Goal: Task Accomplishment & Management: Use online tool/utility

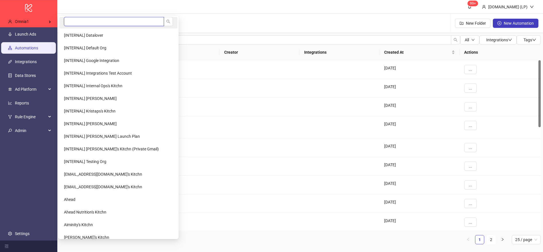
click at [81, 22] on input "search" at bounding box center [114, 21] width 100 height 9
type input "*****"
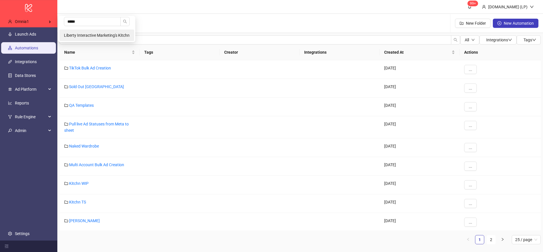
click at [81, 34] on span "Liberty Interactive Marketing's Kitchn" at bounding box center [97, 35] width 66 height 5
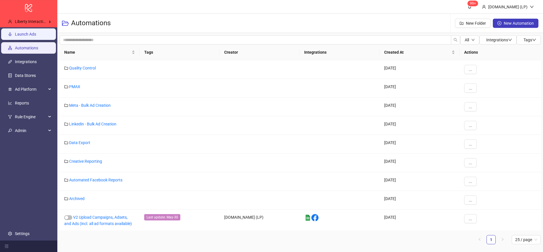
click at [36, 36] on link "Launch Ads" at bounding box center [25, 34] width 21 height 5
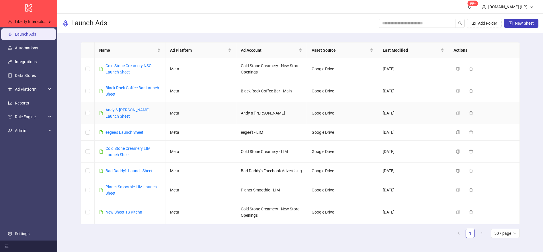
scroll to position [1, 0]
click at [122, 66] on link "Cold Stone Creamery NSO Launch Sheet" at bounding box center [129, 68] width 46 height 11
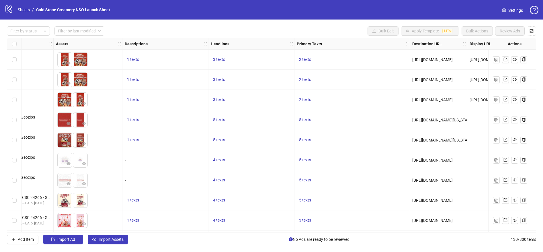
scroll to position [0, 269]
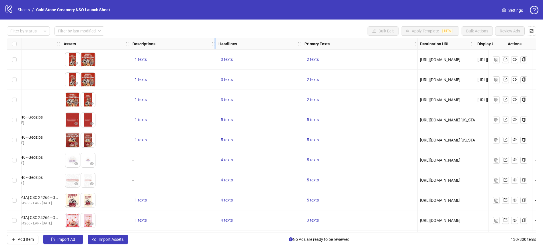
drag, startPoint x: 184, startPoint y: 41, endPoint x: 211, endPoint y: 44, distance: 27.1
click at [211, 44] on div "Descriptions" at bounding box center [173, 43] width 86 height 11
click at [212, 44] on icon "holder" at bounding box center [213, 44] width 4 height 4
drag, startPoint x: 179, startPoint y: 45, endPoint x: 270, endPoint y: 45, distance: 91.8
click at [270, 44] on div "Ad Format Ad Name Campaign & Ad Set Assets Descriptions Headlines Primary Texts…" at bounding box center [291, 44] width 1079 height 0
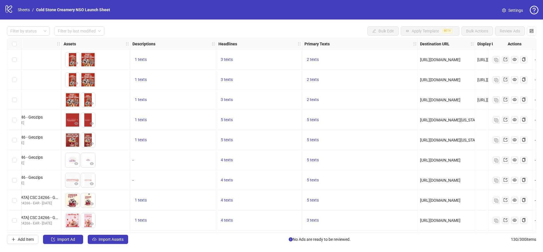
drag, startPoint x: 270, startPoint y: 45, endPoint x: 236, endPoint y: 46, distance: 34.7
click at [236, 46] on div "Headlines" at bounding box center [259, 43] width 86 height 11
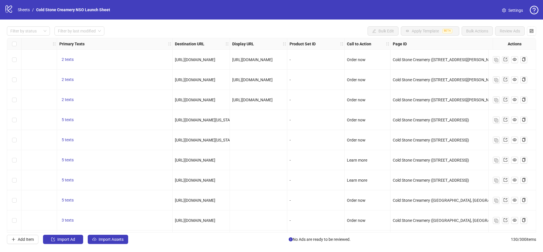
scroll to position [0, 0]
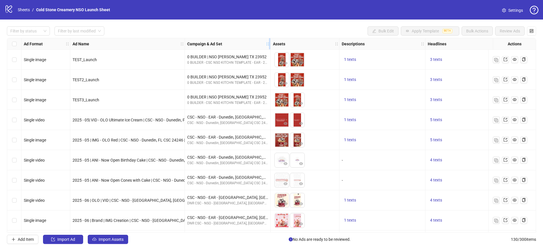
drag, startPoint x: 329, startPoint y: 43, endPoint x: 269, endPoint y: 45, distance: 59.7
click at [269, 45] on icon "holder" at bounding box center [268, 44] width 4 height 4
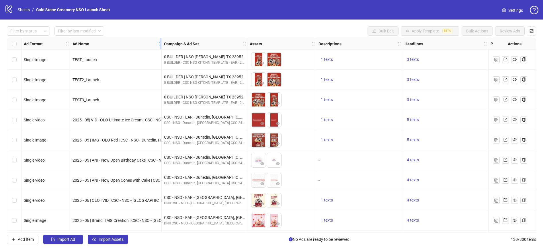
drag, startPoint x: 184, startPoint y: 40, endPoint x: 161, endPoint y: 42, distance: 23.4
click at [161, 42] on div "Resize Ad Name column" at bounding box center [160, 43] width 1 height 11
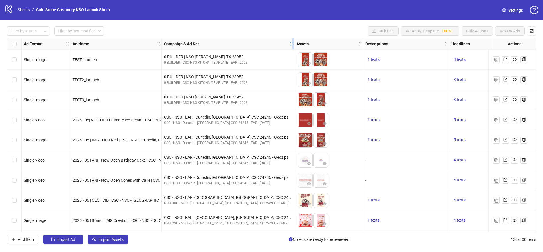
drag, startPoint x: 246, startPoint y: 40, endPoint x: 293, endPoint y: 44, distance: 46.9
click at [293, 44] on div "Resize Campaign & Ad Set column" at bounding box center [293, 43] width 1 height 11
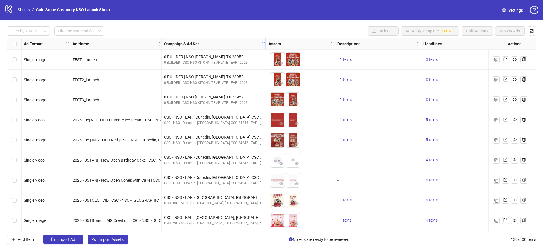
drag, startPoint x: 293, startPoint y: 42, endPoint x: 266, endPoint y: 42, distance: 27.8
click at [266, 42] on icon "holder" at bounding box center [268, 44] width 4 height 4
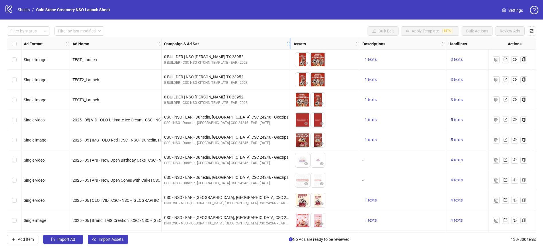
drag, startPoint x: 265, startPoint y: 42, endPoint x: 290, endPoint y: 44, distance: 25.1
click at [290, 44] on icon "holder" at bounding box center [289, 44] width 4 height 4
click at [533, 32] on icon "control" at bounding box center [532, 31] width 4 height 4
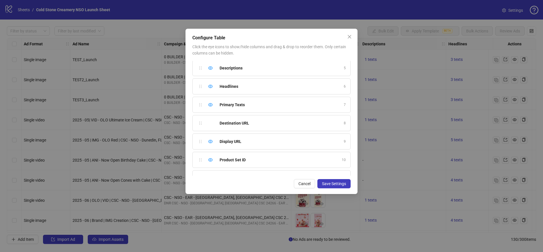
scroll to position [124, 0]
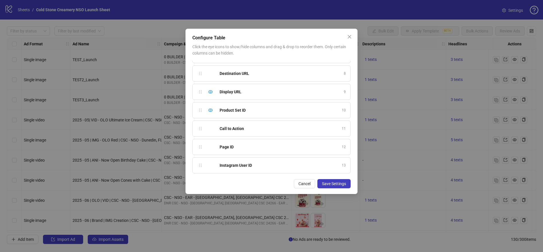
click at [212, 130] on div "Call to Action 11" at bounding box center [271, 128] width 158 height 16
click at [211, 112] on icon "eye" at bounding box center [210, 110] width 5 height 5
click at [211, 112] on icon "eye-invisible" at bounding box center [210, 110] width 5 height 5
click at [210, 91] on icon "eye" at bounding box center [210, 91] width 5 height 5
click at [213, 91] on div "Show column" at bounding box center [210, 91] width 7 height 7
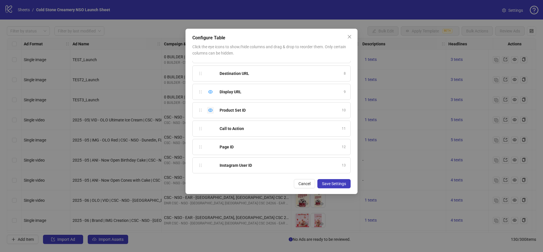
click at [208, 109] on icon "eye" at bounding box center [210, 110] width 5 height 5
click at [208, 92] on div "Hide column" at bounding box center [210, 91] width 7 height 7
click at [214, 92] on div "Display URL 9" at bounding box center [271, 92] width 158 height 16
click at [210, 109] on icon "eye-invisible" at bounding box center [210, 110] width 5 height 4
click at [208, 91] on icon "eye-invisible" at bounding box center [210, 92] width 5 height 4
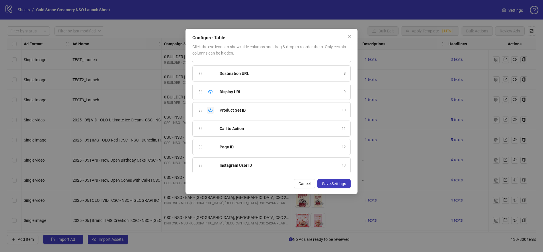
click at [210, 111] on icon "eye" at bounding box center [210, 109] width 5 height 3
click at [211, 91] on icon "eye" at bounding box center [210, 91] width 5 height 5
click at [328, 185] on span "Save Settings" at bounding box center [334, 183] width 24 height 5
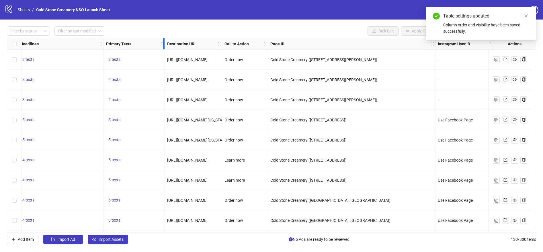
scroll to position [0, 433]
drag, startPoint x: 160, startPoint y: 41, endPoint x: 105, endPoint y: 43, distance: 54.5
click at [105, 43] on div "Primary Texts" at bounding box center [134, 43] width 61 height 11
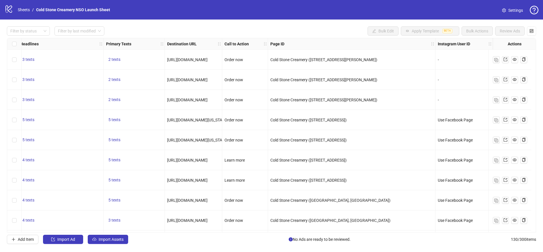
click at [527, 30] on div "Bulk Edit Apply Template BETA Bulk Actions Review Ads" at bounding box center [452, 30] width 169 height 9
click at [528, 30] on button "button" at bounding box center [531, 30] width 9 height 9
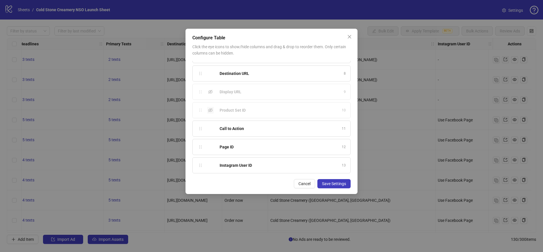
click at [210, 109] on icon "eye-invisible" at bounding box center [210, 110] width 5 height 5
click at [213, 92] on icon "eye-invisible" at bounding box center [210, 91] width 5 height 5
click at [199, 85] on div "Ad Format 1 Ad Name 2 Campaign & Ad Set 3 Assets 4 Descriptions 5 Headlines 6 P…" at bounding box center [271, 118] width 158 height 115
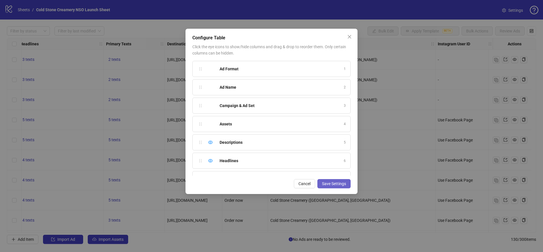
click at [332, 183] on span "Save Settings" at bounding box center [334, 183] width 24 height 5
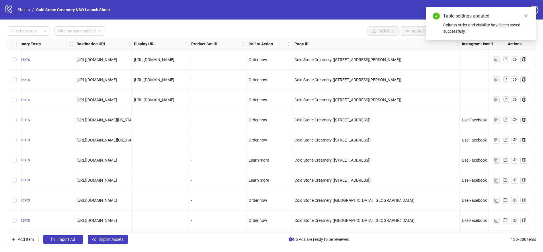
scroll to position [0, 548]
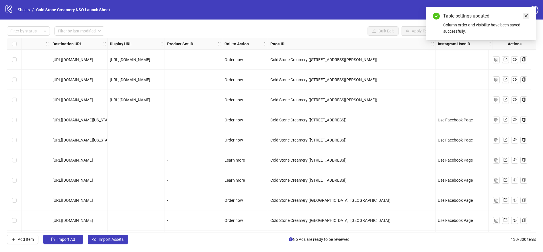
click at [528, 13] on link "Close" at bounding box center [526, 16] width 6 height 6
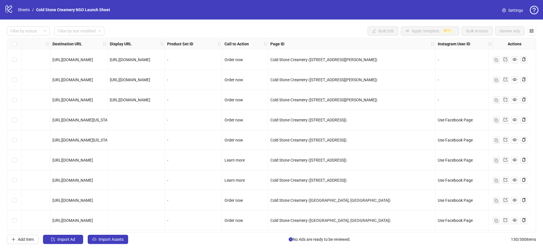
scroll to position [0, 293]
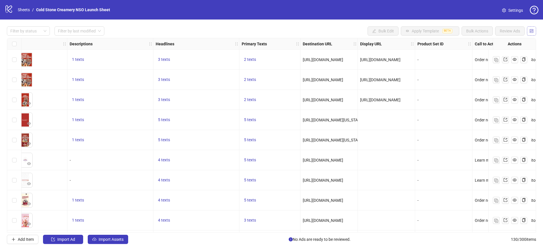
click at [532, 32] on icon "control" at bounding box center [532, 31] width 4 height 4
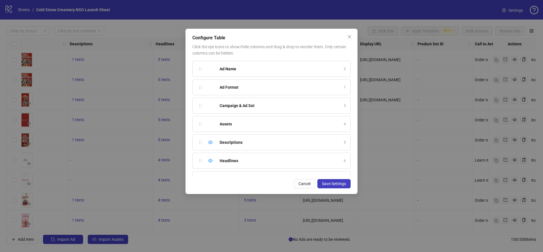
drag, startPoint x: 200, startPoint y: 90, endPoint x: 199, endPoint y: 67, distance: 22.4
click at [199, 67] on div "Ad Format 1 Ad Name 2 Campaign & Ad Set 3 Assets 4 Descriptions 5 Headlines 6 P…" at bounding box center [271, 118] width 158 height 115
drag, startPoint x: 199, startPoint y: 88, endPoint x: 200, endPoint y: 63, distance: 25.0
click at [200, 63] on div "Ad Name 1 Ad Format 2 Campaign & Ad Set 3 Assets 4 Descriptions 5 Headlines 6 P…" at bounding box center [271, 118] width 158 height 115
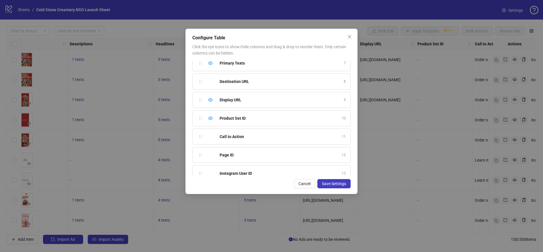
scroll to position [124, 0]
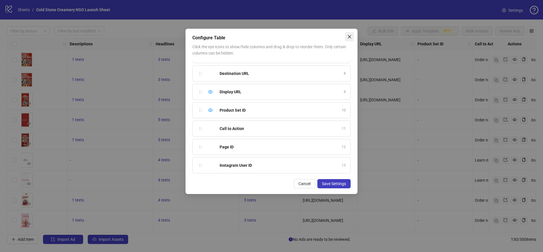
click at [347, 39] on button "Close" at bounding box center [349, 36] width 9 height 9
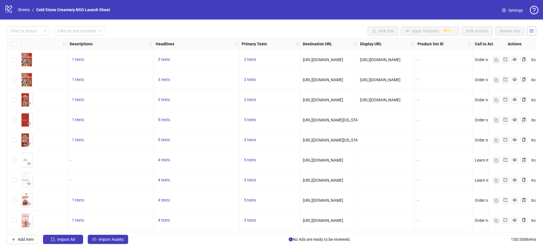
click at [533, 33] on icon "control" at bounding box center [532, 31] width 4 height 4
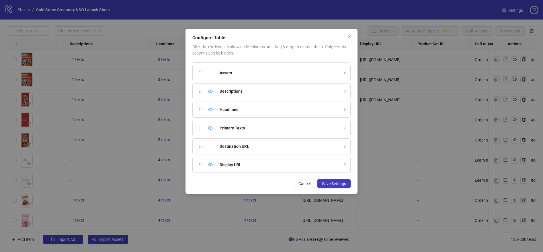
scroll to position [41, 0]
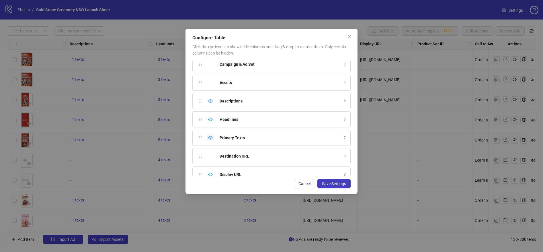
click at [212, 137] on icon "eye" at bounding box center [210, 137] width 5 height 3
click at [210, 138] on icon "eye-invisible" at bounding box center [210, 137] width 5 height 5
click at [210, 138] on icon "eye" at bounding box center [210, 137] width 5 height 3
click at [210, 138] on icon "eye-invisible" at bounding box center [210, 137] width 5 height 5
click at [348, 37] on icon "close" at bounding box center [349, 36] width 5 height 5
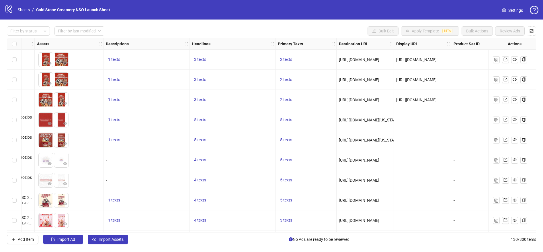
scroll to position [0, 0]
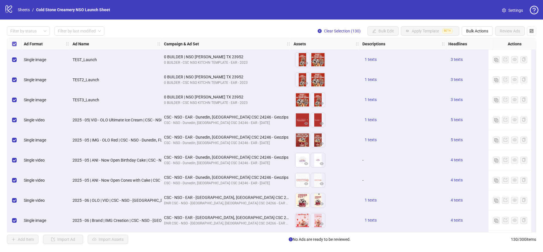
click at [15, 41] on label "Select all rows" at bounding box center [14, 44] width 5 height 6
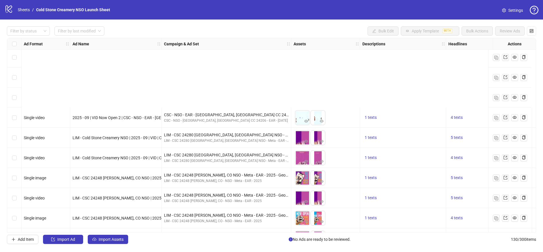
scroll to position [2430, 0]
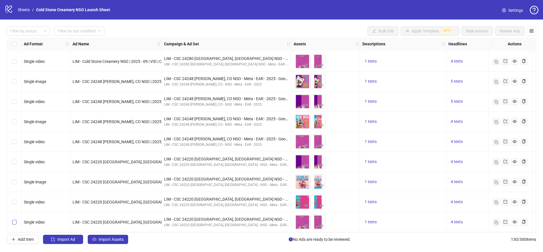
click at [15, 223] on label "Select row 130" at bounding box center [14, 222] width 5 height 6
click at [25, 238] on span "Add Item" at bounding box center [26, 239] width 16 height 5
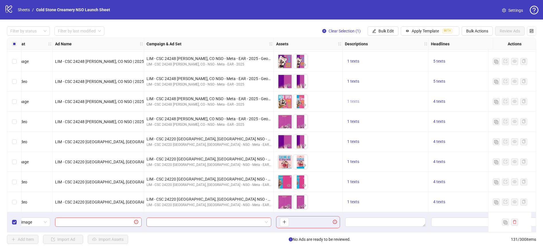
scroll to position [2450, 17]
click at [412, 34] on button "Apply Template BETA" at bounding box center [430, 30] width 59 height 9
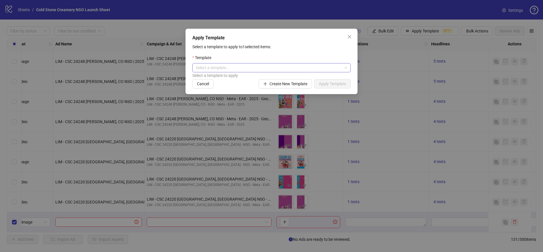
click at [286, 64] on input "search" at bounding box center [269, 67] width 146 height 9
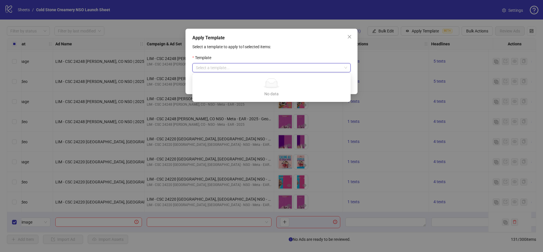
click at [327, 45] on p "Select a template to apply to 1 selected items:" at bounding box center [271, 47] width 158 height 6
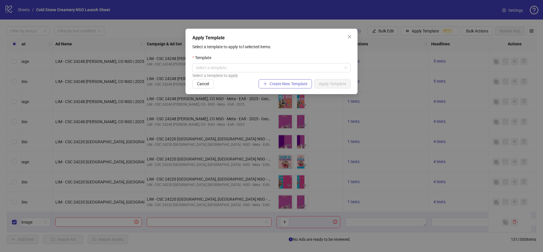
click at [274, 84] on span "Create New Template" at bounding box center [289, 83] width 38 height 5
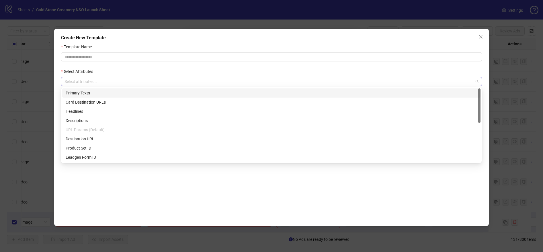
click at [126, 82] on div at bounding box center [268, 81] width 412 height 8
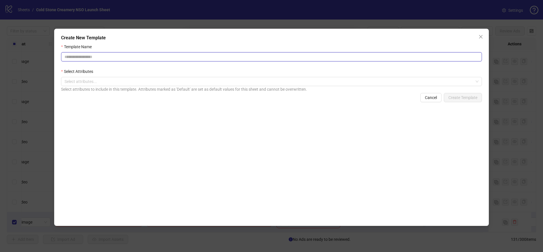
click at [119, 57] on input "Template Name" at bounding box center [271, 56] width 421 height 9
type input "****"
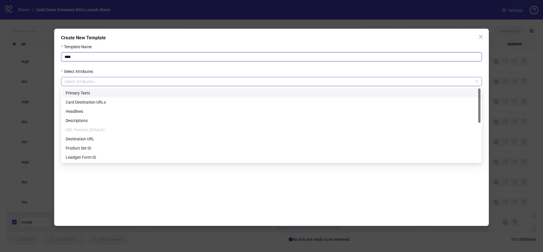
click at [109, 82] on div at bounding box center [268, 81] width 412 height 8
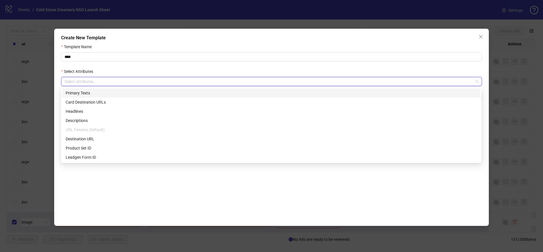
click at [95, 96] on div "Primary Texts" at bounding box center [272, 93] width 412 height 6
click at [91, 112] on div "Headlines" at bounding box center [272, 111] width 412 height 6
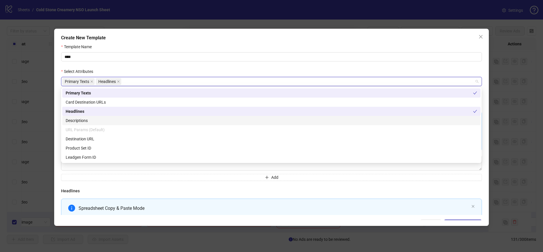
click at [91, 119] on div "Descriptions" at bounding box center [272, 120] width 412 height 6
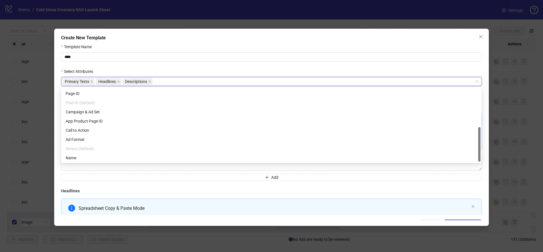
scroll to position [83, 0]
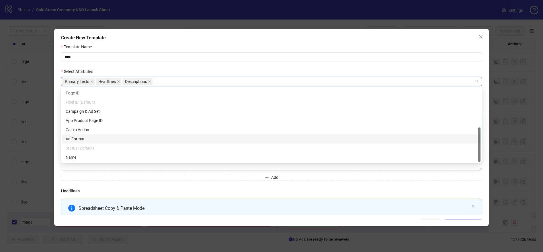
click at [80, 137] on div "Ad Format" at bounding box center [272, 139] width 412 height 6
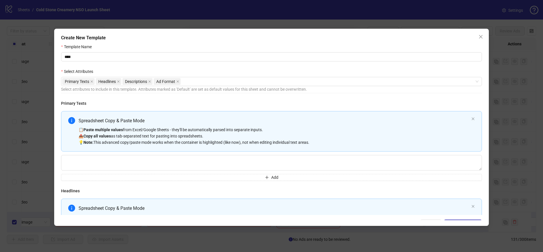
click at [231, 67] on form "Template Name **** Select Attributes Primary Texts Headlines Descriptions Ad Fo…" at bounding box center [271, 136] width 421 height 185
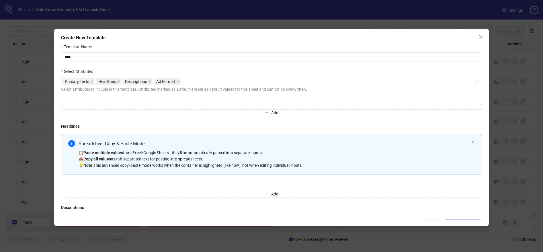
scroll to position [168, 0]
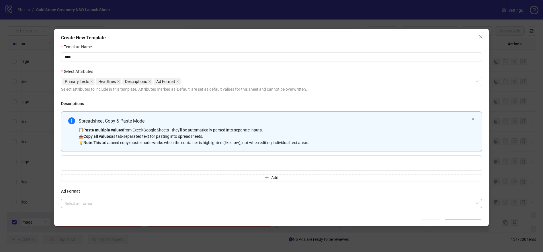
click at [108, 202] on input "search" at bounding box center [269, 203] width 409 height 9
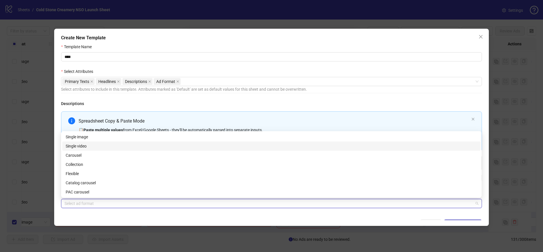
click at [79, 146] on div "Single video" at bounding box center [272, 146] width 412 height 6
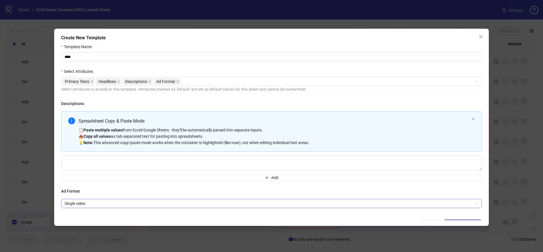
drag, startPoint x: 80, startPoint y: 197, endPoint x: 75, endPoint y: 206, distance: 10.6
click at [79, 200] on div "Ad Format Single video" at bounding box center [271, 198] width 421 height 20
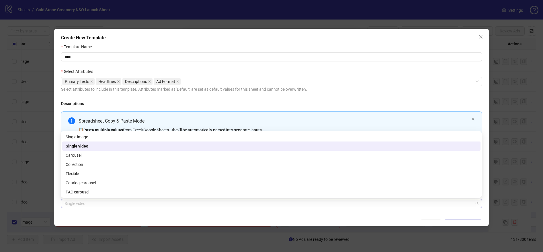
click at [75, 206] on span "Single video" at bounding box center [272, 203] width 414 height 9
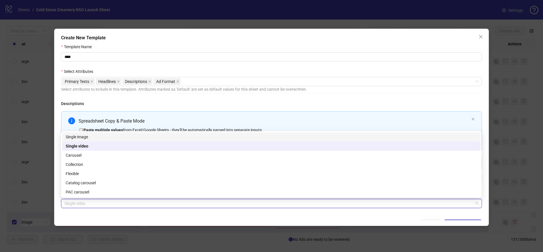
click at [77, 137] on div "Single image" at bounding box center [272, 137] width 412 height 6
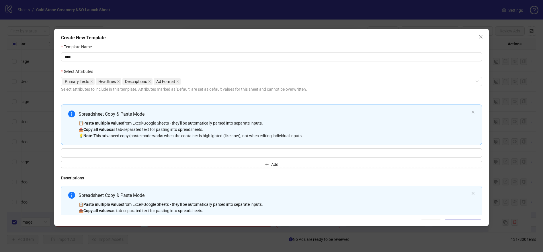
scroll to position [0, 0]
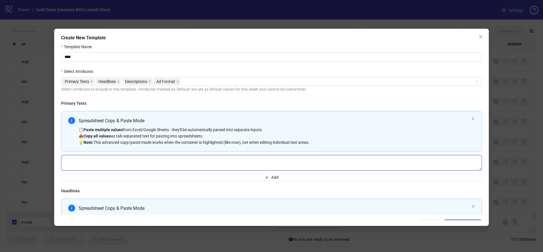
click at [173, 165] on textarea "Multi-text input container - paste or copy values" at bounding box center [271, 162] width 421 height 15
type textarea "*"
click at [184, 175] on button "Add" at bounding box center [271, 177] width 421 height 7
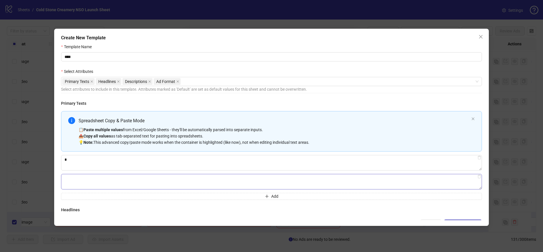
click at [98, 180] on textarea "Multi-text input container - paste or copy values" at bounding box center [271, 181] width 421 height 15
type textarea "*"
click at [134, 197] on button "Add" at bounding box center [271, 196] width 421 height 7
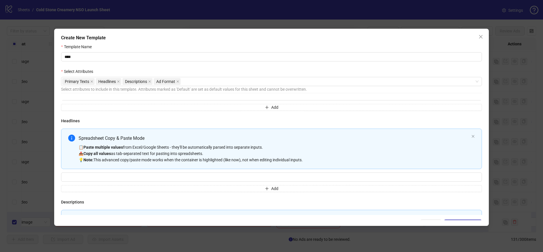
type textarea "*"
click at [164, 126] on div "Headlines Spreadsheet Copy & Paste Mode 📋 Paste multiple values from Excel/Goog…" at bounding box center [271, 155] width 421 height 74
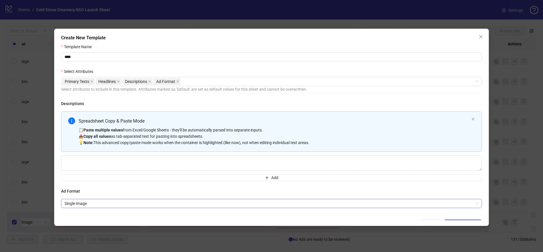
scroll to position [9, 0]
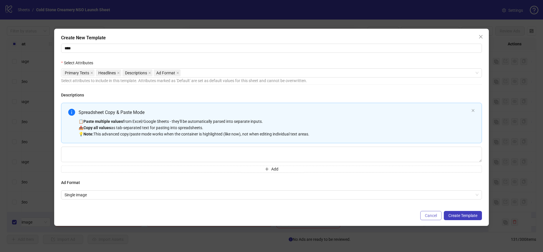
click at [423, 214] on button "Cancel" at bounding box center [430, 215] width 21 height 9
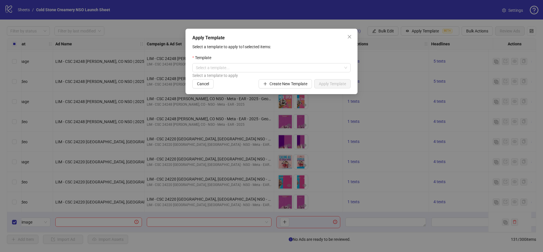
scroll to position [168, 0]
click at [239, 68] on input "search" at bounding box center [269, 67] width 146 height 9
click at [352, 34] on button "Close" at bounding box center [349, 36] width 9 height 9
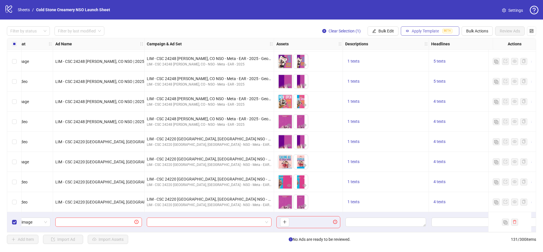
click at [423, 32] on span "Apply Template" at bounding box center [425, 31] width 27 height 5
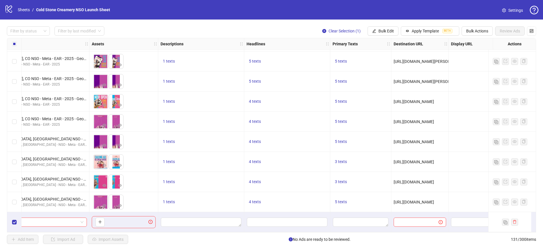
scroll to position [2450, 203]
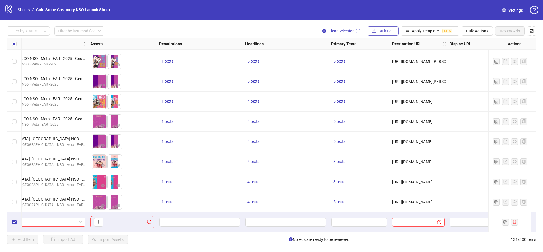
click at [390, 30] on span "Bulk Edit" at bounding box center [386, 31] width 15 height 5
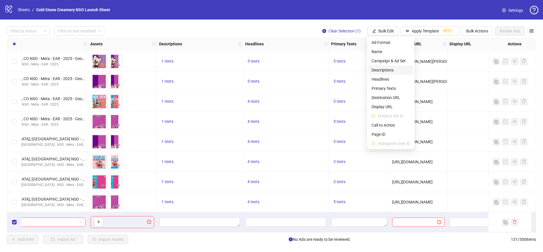
click at [384, 69] on span "Descriptions" at bounding box center [391, 70] width 38 height 6
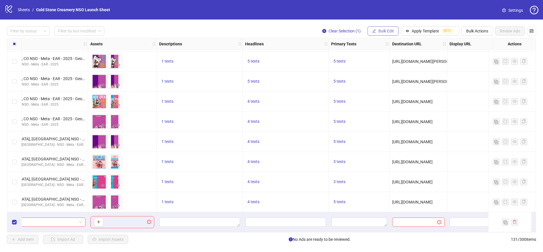
click at [385, 32] on span "Bulk Edit" at bounding box center [386, 31] width 15 height 5
click at [432, 32] on span "Apply Template" at bounding box center [425, 31] width 27 height 5
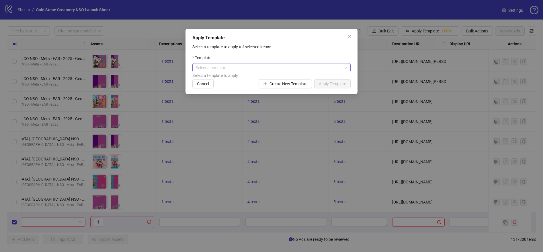
click at [260, 69] on input "search" at bounding box center [269, 67] width 146 height 9
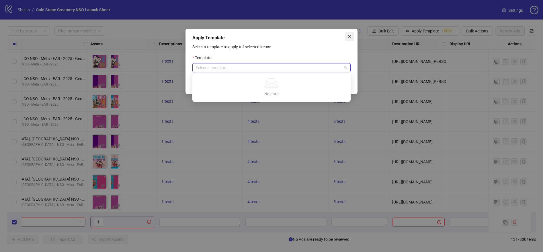
click at [350, 36] on icon "close" at bounding box center [349, 36] width 3 height 3
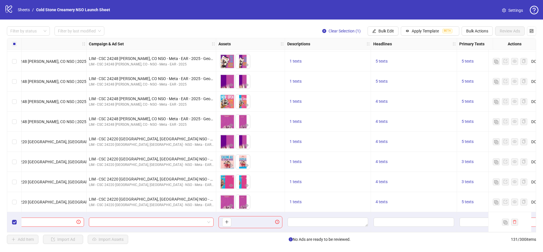
scroll to position [2450, 17]
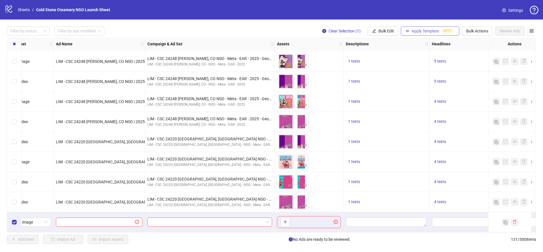
click at [424, 34] on button "Apply Template BETA" at bounding box center [430, 30] width 59 height 9
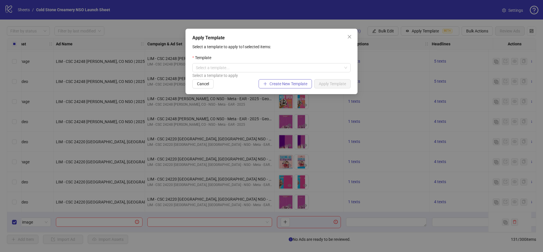
click at [287, 83] on span "Create New Template" at bounding box center [289, 83] width 38 height 5
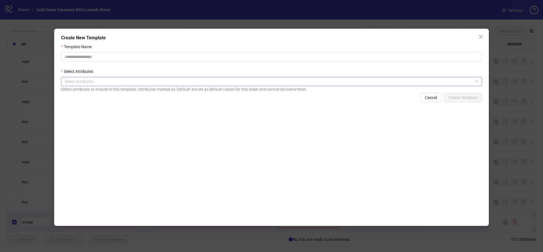
click at [171, 82] on div at bounding box center [268, 81] width 412 height 8
click at [481, 36] on icon "close" at bounding box center [480, 36] width 3 height 3
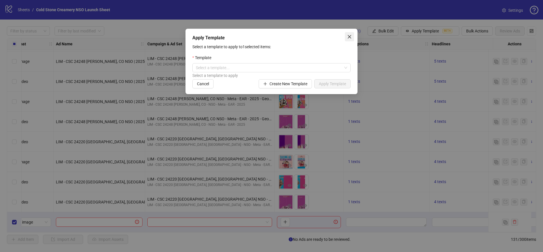
click at [352, 35] on span "Close" at bounding box center [349, 36] width 9 height 5
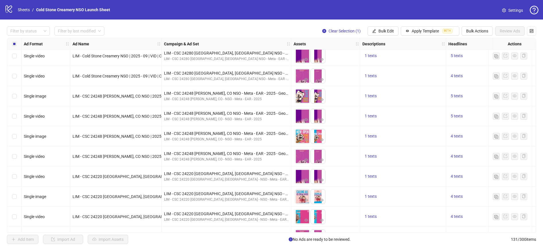
scroll to position [2450, 0]
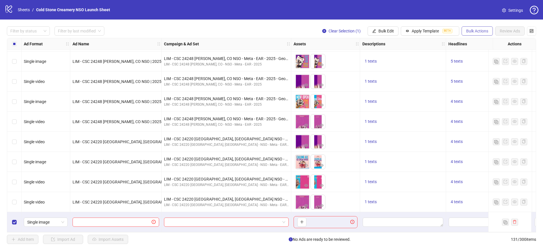
click at [480, 32] on span "Bulk Actions" at bounding box center [477, 31] width 22 height 5
click at [480, 41] on span "Delete" at bounding box center [485, 42] width 39 height 6
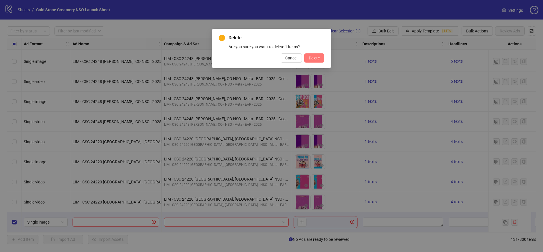
click at [311, 57] on span "Delete" at bounding box center [314, 58] width 11 height 5
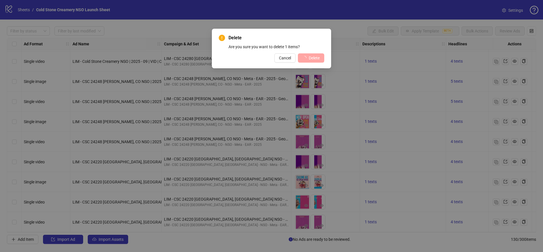
scroll to position [2430, 0]
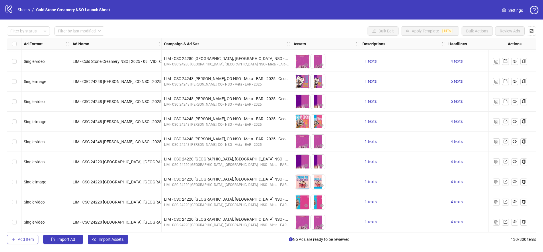
click at [23, 239] on span "Add Item" at bounding box center [26, 239] width 16 height 5
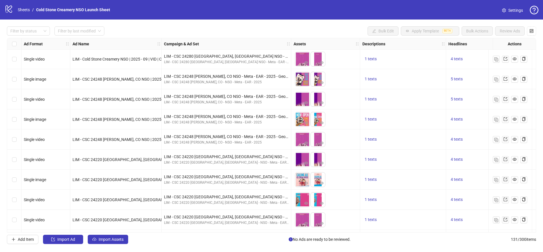
scroll to position [2450, 0]
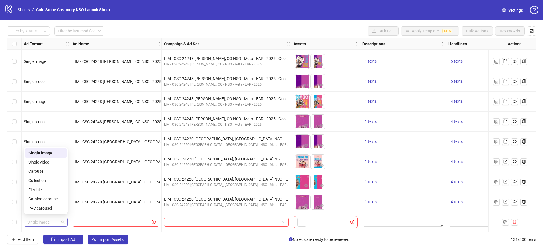
click at [51, 218] on span "Single image" at bounding box center [45, 222] width 37 height 9
click at [33, 210] on div "PAC carousel" at bounding box center [45, 208] width 35 height 6
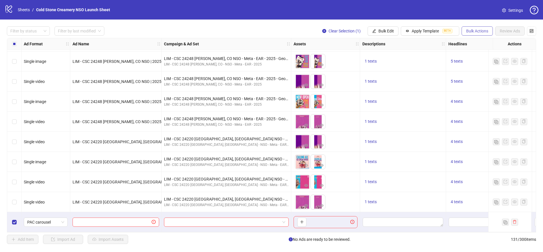
click at [482, 28] on button "Bulk Actions" at bounding box center [477, 30] width 31 height 9
click at [470, 42] on span "Delete" at bounding box center [485, 42] width 39 height 6
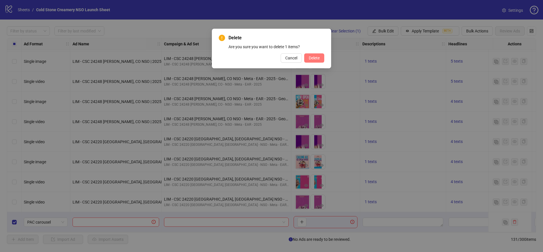
click at [312, 61] on button "Delete" at bounding box center [314, 57] width 20 height 9
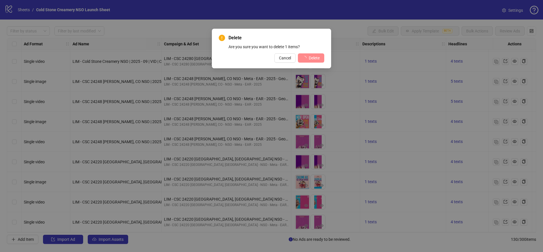
scroll to position [2430, 0]
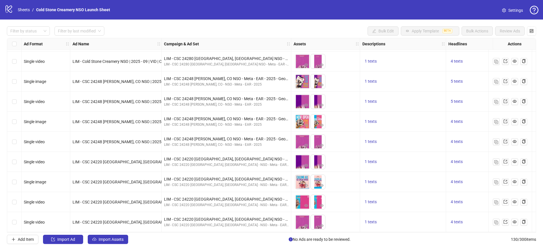
click at [509, 11] on span "Settings" at bounding box center [515, 10] width 15 height 6
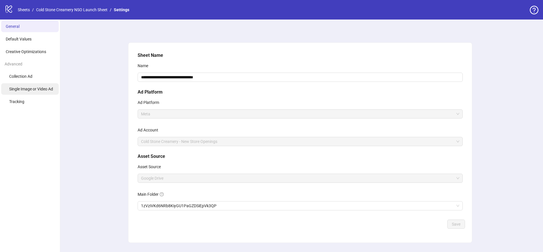
click at [36, 90] on span "Single Image or Video Ad" at bounding box center [31, 89] width 44 height 5
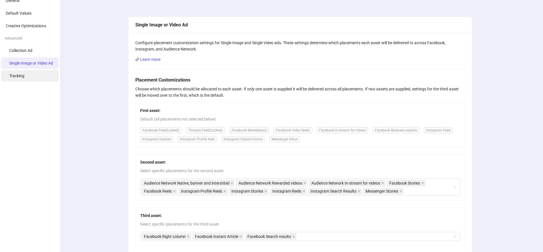
scroll to position [25, 0]
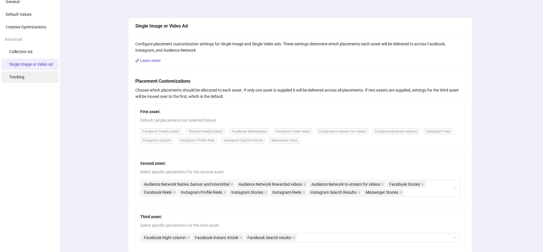
click at [15, 74] on li "Tracking" at bounding box center [30, 76] width 58 height 11
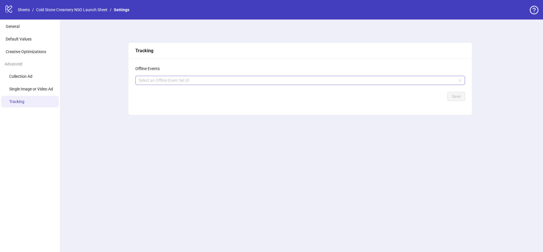
click at [208, 76] on div at bounding box center [297, 80] width 321 height 8
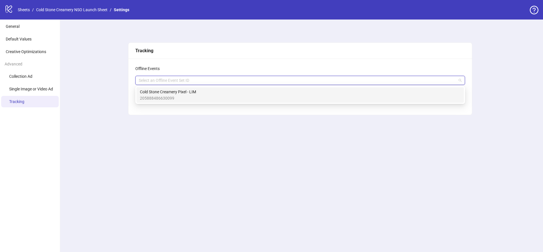
click at [112, 108] on div "Tracking Offline Events Select an Offline Event Set ID Save" at bounding box center [300, 136] width 486 height 232
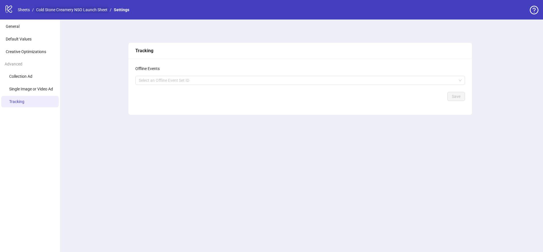
click at [91, 10] on link "Cold Stone Creamery NSO Launch Sheet" at bounding box center [72, 10] width 74 height 6
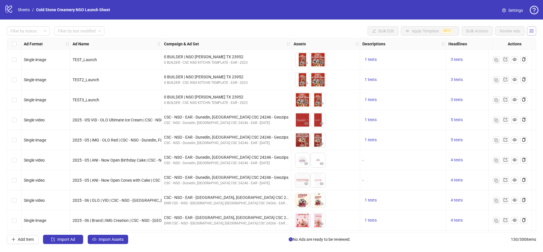
click at [533, 31] on icon "control" at bounding box center [532, 31] width 4 height 4
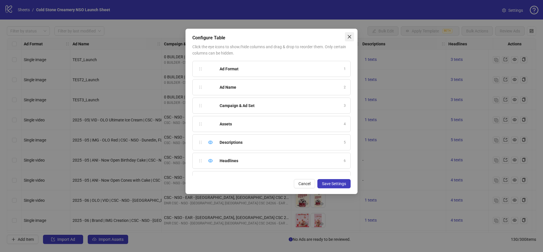
click at [349, 34] on icon "close" at bounding box center [349, 36] width 5 height 5
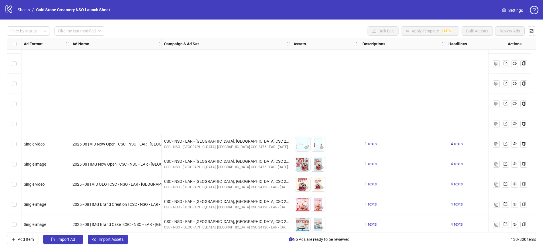
scroll to position [2430, 0]
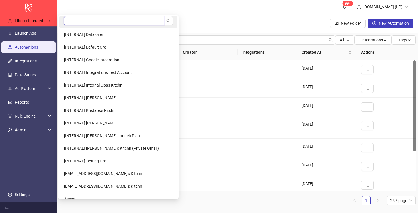
click at [77, 22] on input "search" at bounding box center [114, 20] width 100 height 9
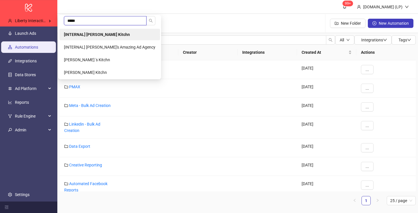
type input "*****"
click at [88, 38] on li "[INTERNAL] Laura Pineda's Kitchn" at bounding box center [109, 34] width 101 height 11
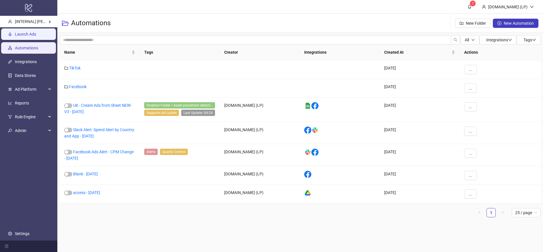
click at [15, 35] on link "Launch Ads" at bounding box center [25, 34] width 21 height 5
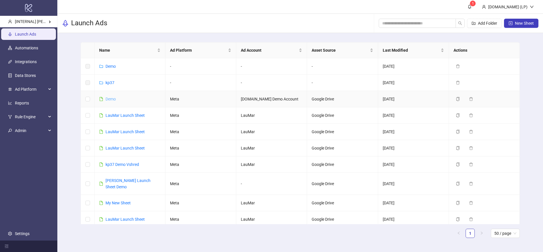
click at [107, 100] on link "Demo" at bounding box center [111, 99] width 10 height 5
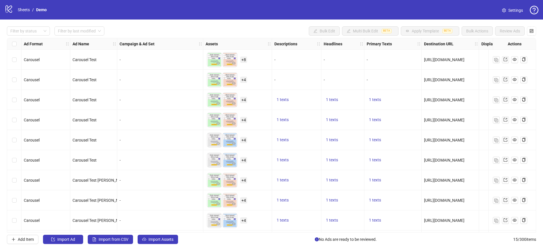
scroll to position [121, 0]
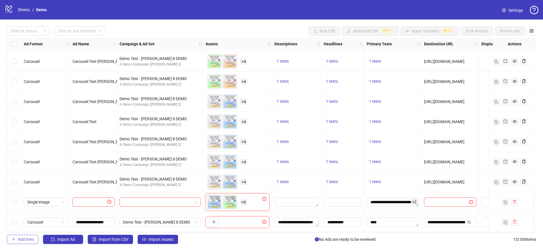
click at [24, 212] on button "Add Item" at bounding box center [23, 239] width 32 height 9
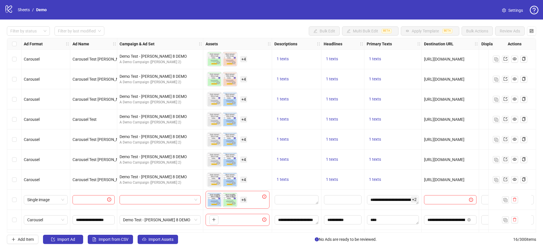
scroll to position [141, 0]
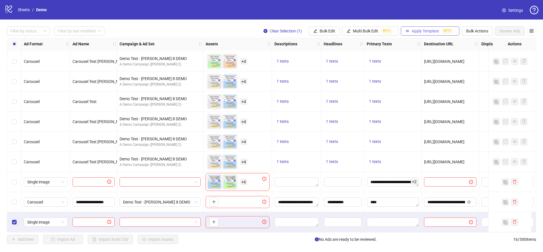
click at [418, 34] on button "Apply Template BETA" at bounding box center [430, 30] width 59 height 9
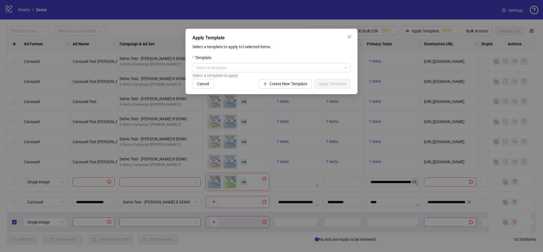
click at [250, 60] on div "Template" at bounding box center [271, 58] width 158 height 9
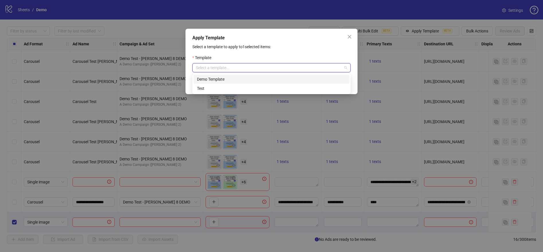
click at [242, 70] on input "search" at bounding box center [269, 67] width 146 height 9
click at [207, 79] on div "Demo Template" at bounding box center [271, 79] width 149 height 6
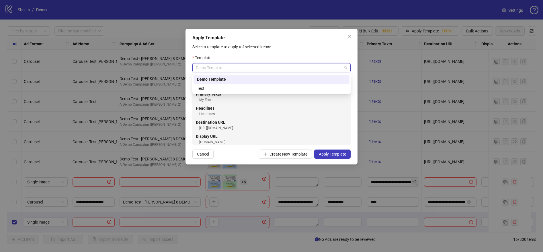
click at [248, 67] on span "Demo Template" at bounding box center [271, 67] width 151 height 9
click at [272, 154] on span "Create New Template" at bounding box center [289, 154] width 38 height 5
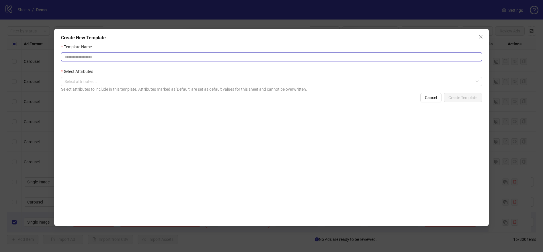
click at [110, 55] on input "Template Name" at bounding box center [271, 56] width 421 height 9
click at [83, 82] on div at bounding box center [268, 81] width 412 height 8
type input "********"
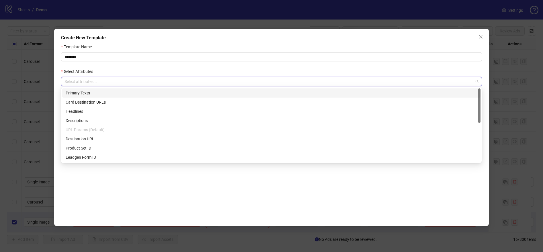
click at [82, 92] on div "Primary Texts" at bounding box center [272, 93] width 412 height 6
click at [80, 109] on div "Headlines" at bounding box center [272, 111] width 412 height 6
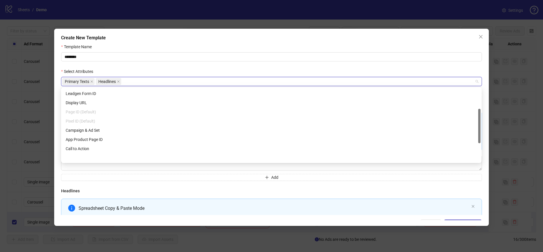
scroll to position [67, 0]
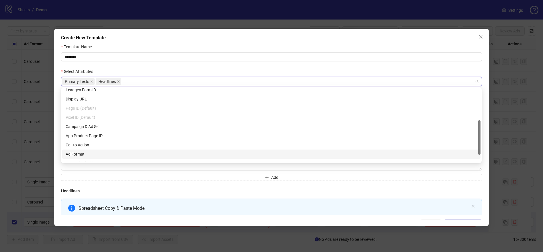
click at [83, 156] on div "Ad Format" at bounding box center [272, 154] width 412 height 6
click at [111, 188] on h4 "Headlines" at bounding box center [271, 191] width 421 height 6
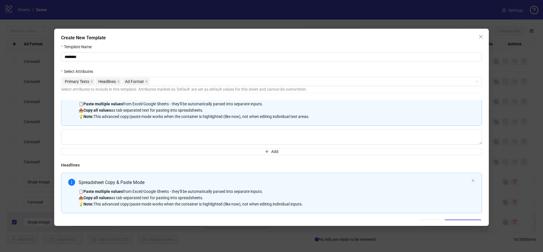
scroll to position [0, 0]
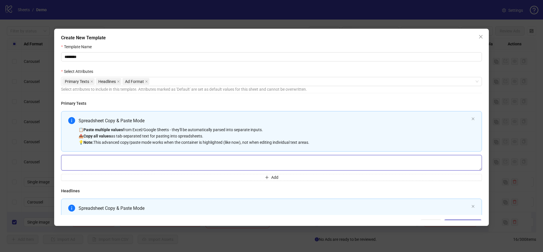
click at [135, 166] on textarea "Multi-text input container - paste or copy values" at bounding box center [271, 162] width 421 height 15
type textarea "*********"
click at [167, 182] on div "Primary Texts Spreadsheet Copy & Paste Mode 📋 Paste multiple values from Excel/…" at bounding box center [271, 157] width 421 height 115
click at [169, 176] on button "Add" at bounding box center [271, 177] width 421 height 7
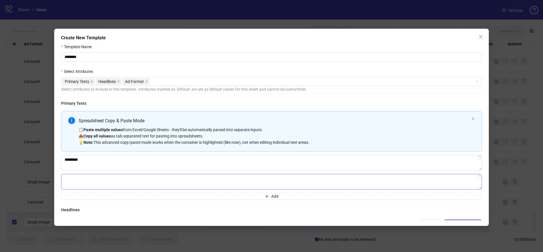
click at [105, 179] on textarea "Multi-text input container - paste or copy values" at bounding box center [271, 181] width 421 height 15
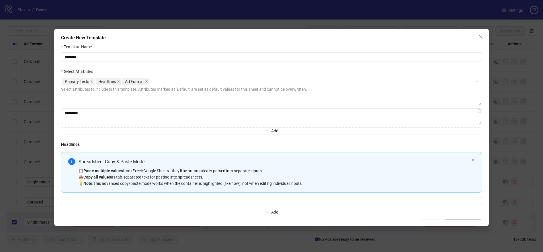
scroll to position [100, 0]
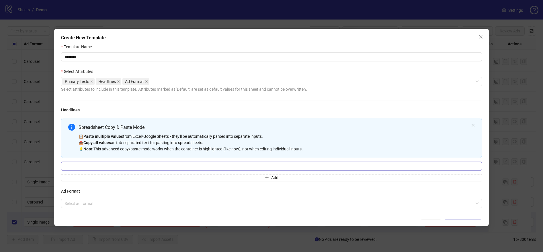
type textarea "*********"
click at [112, 164] on input "Multi-input container - paste or copy values" at bounding box center [271, 165] width 421 height 9
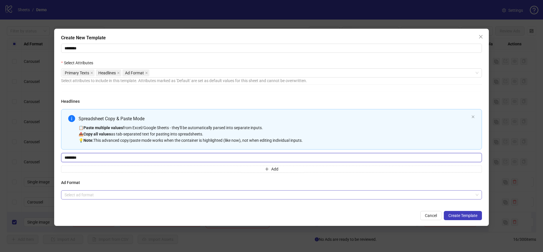
type input "********"
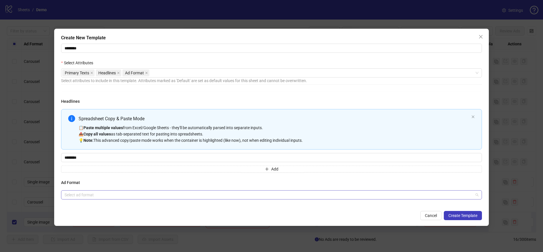
click at [102, 196] on input "search" at bounding box center [269, 194] width 409 height 9
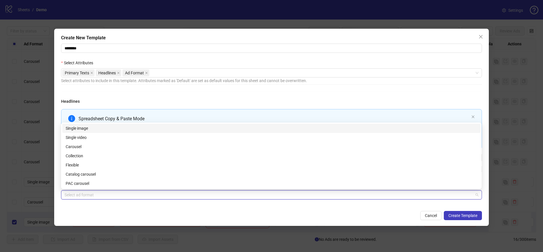
click at [86, 129] on div "Single image" at bounding box center [272, 128] width 412 height 6
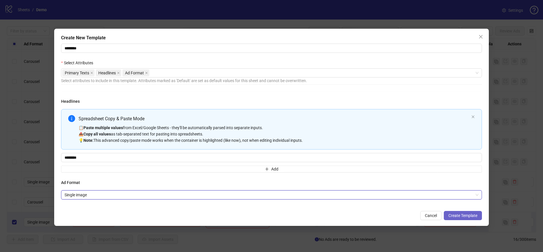
click at [418, 211] on button "Create Template" at bounding box center [463, 215] width 38 height 9
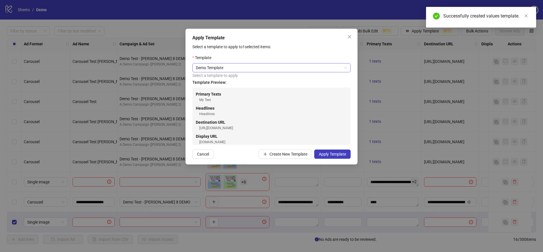
click at [246, 69] on span "Demo Template" at bounding box center [271, 67] width 151 height 9
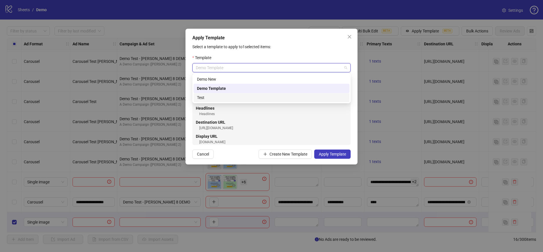
click at [220, 99] on div "Test" at bounding box center [271, 97] width 149 height 6
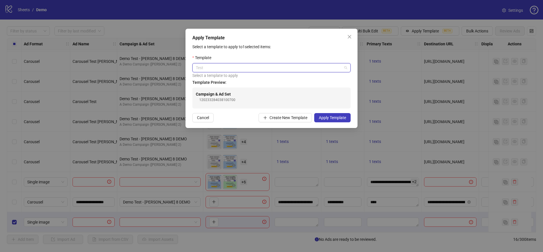
click at [227, 68] on span "Test" at bounding box center [271, 67] width 151 height 9
click at [215, 85] on div "Demo Template" at bounding box center [271, 88] width 149 height 6
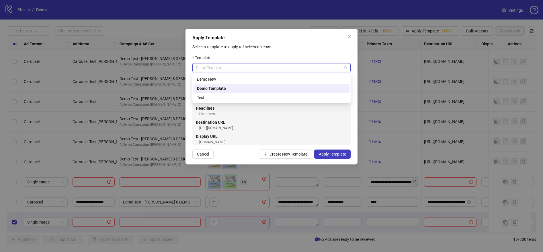
click at [225, 66] on span "Demo Template" at bounding box center [271, 67] width 151 height 9
click at [222, 78] on div "Demo New" at bounding box center [271, 79] width 149 height 6
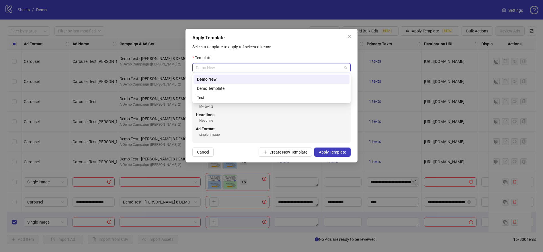
drag, startPoint x: 223, startPoint y: 65, endPoint x: 222, endPoint y: 79, distance: 14.1
click at [223, 65] on span "Demo New" at bounding box center [271, 67] width 151 height 9
click at [217, 87] on div "Demo Template" at bounding box center [271, 88] width 149 height 6
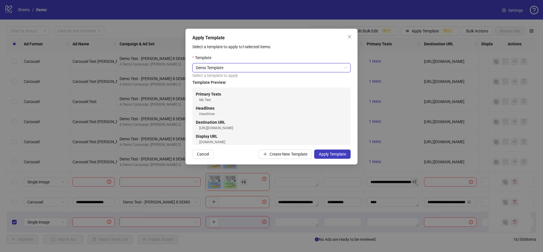
click at [224, 62] on div "Template" at bounding box center [271, 58] width 158 height 9
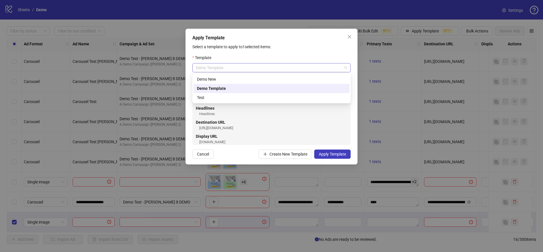
click at [223, 69] on span "Demo Template" at bounding box center [271, 67] width 151 height 9
click at [211, 81] on div "Demo New" at bounding box center [271, 79] width 149 height 6
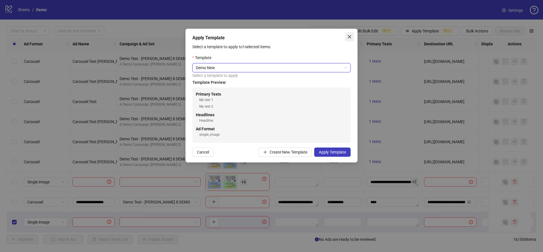
click at [349, 38] on icon "close" at bounding box center [349, 36] width 5 height 5
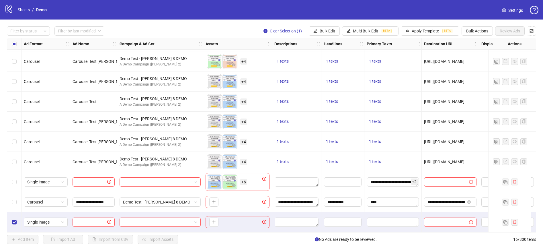
drag, startPoint x: 23, startPoint y: 221, endPoint x: 16, endPoint y: 221, distance: 6.9
click at [23, 212] on div "Single image" at bounding box center [46, 222] width 49 height 20
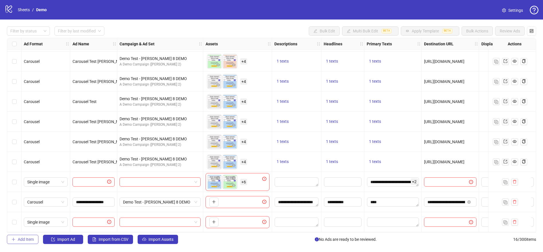
click at [16, 212] on button "Add Item" at bounding box center [23, 239] width 32 height 9
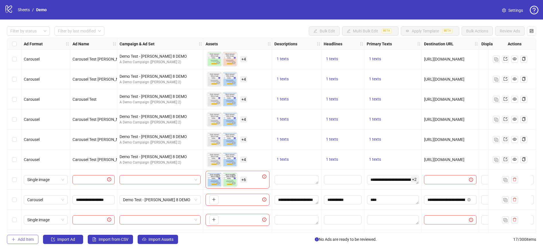
click at [18, 212] on span "Add Item" at bounding box center [26, 239] width 16 height 5
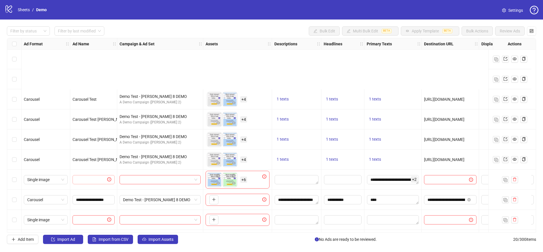
scroll to position [221, 0]
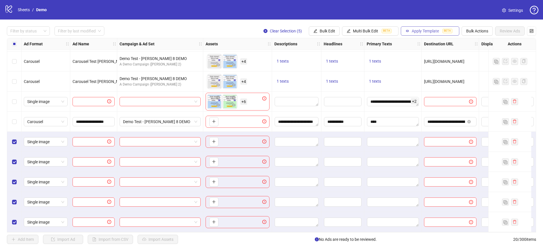
click at [418, 34] on button "Apply Template BETA" at bounding box center [430, 30] width 59 height 9
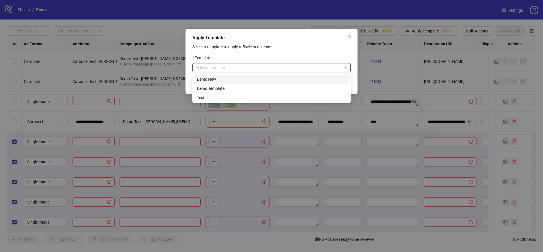
click at [244, 65] on input "search" at bounding box center [269, 67] width 146 height 9
click at [209, 79] on div "Demo New" at bounding box center [271, 79] width 149 height 6
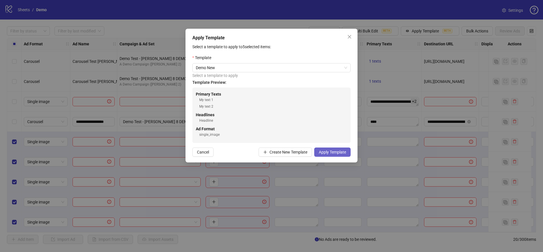
click at [343, 155] on button "Apply Template" at bounding box center [332, 151] width 36 height 9
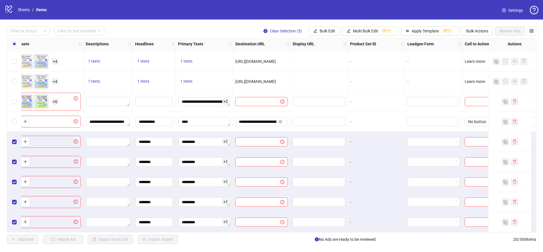
scroll to position [221, 189]
click at [322, 28] on button "Bulk Edit" at bounding box center [324, 30] width 31 height 9
click at [409, 22] on div "Filter by status Filter by last modified Clear Selection (5) Bulk Edit Multi Bu…" at bounding box center [271, 135] width 543 height 231
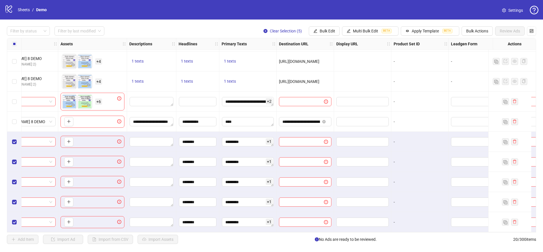
scroll to position [221, 158]
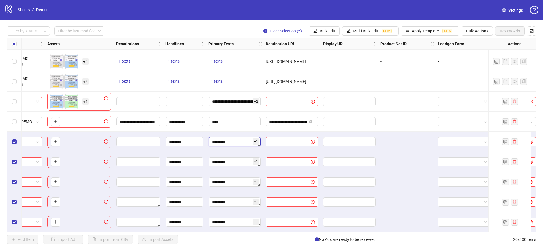
click at [236, 139] on textarea "*********" at bounding box center [235, 141] width 52 height 9
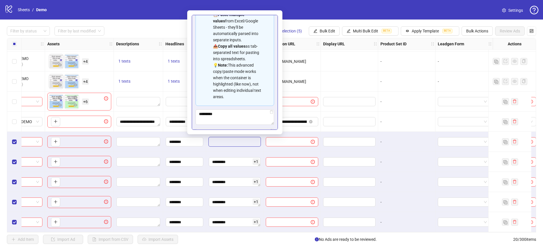
scroll to position [31, 0]
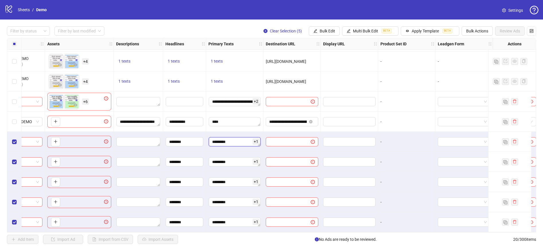
click at [227, 138] on textarea "*********" at bounding box center [235, 141] width 52 height 9
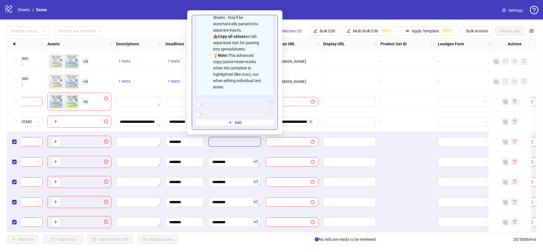
scroll to position [58, 0]
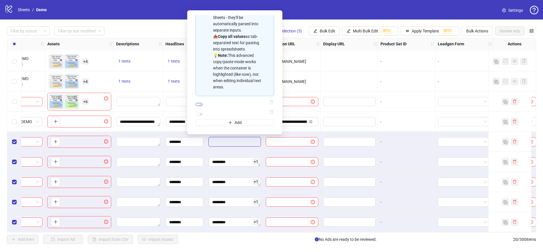
click at [202, 103] on textarea "*********" at bounding box center [199, 104] width 7 height 3
click at [198, 103] on textarea "*********" at bounding box center [199, 104] width 7 height 3
click at [272, 100] on icon "delete" at bounding box center [272, 102] width 4 height 4
type textarea "*********"
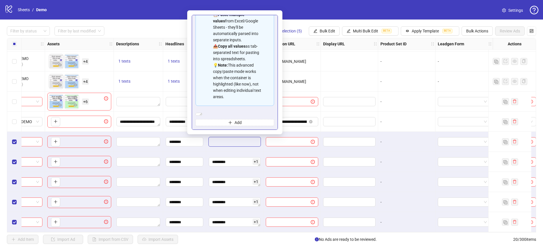
scroll to position [39, 0]
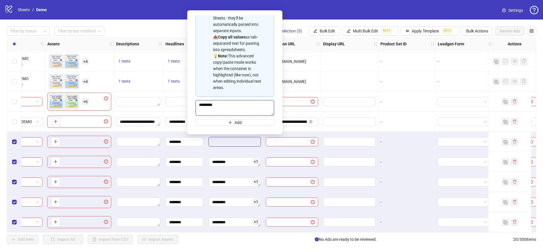
click at [267, 103] on textarea "*********" at bounding box center [235, 107] width 79 height 15
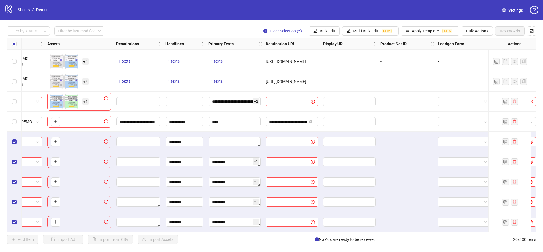
click at [282, 137] on span at bounding box center [292, 141] width 52 height 9
click at [241, 145] on div at bounding box center [234, 142] width 57 height 20
click at [241, 141] on textarea "Edit values" at bounding box center [235, 141] width 52 height 9
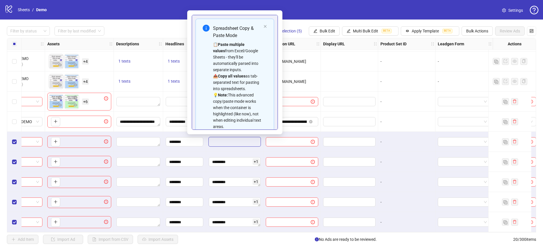
type textarea "**********"
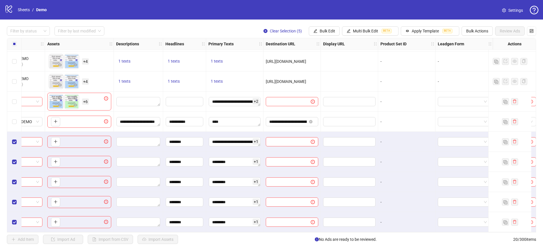
click at [228, 152] on div "********* + 1" at bounding box center [234, 162] width 57 height 20
click at [232, 141] on textarea "**********" at bounding box center [235, 141] width 52 height 9
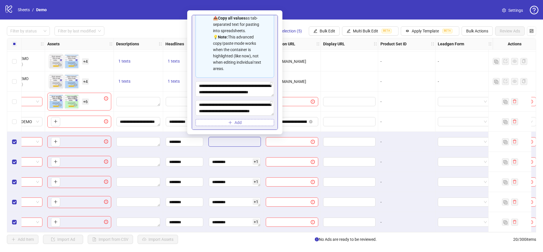
click at [231, 123] on icon "plus" at bounding box center [230, 122] width 4 height 4
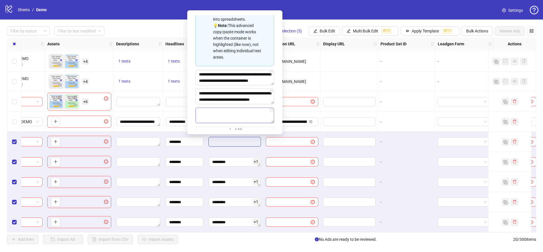
scroll to position [77, 0]
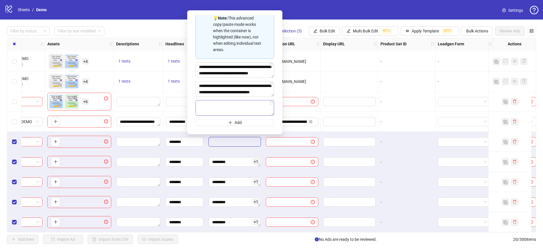
click at [222, 110] on textarea "Multi-text input container - paste or copy values" at bounding box center [235, 107] width 79 height 15
click at [216, 85] on textarea "**********" at bounding box center [235, 88] width 79 height 15
click at [203, 88] on textarea "**********" at bounding box center [235, 88] width 79 height 15
click at [204, 106] on textarea "Multi-text input container - paste or copy values" at bounding box center [235, 107] width 79 height 15
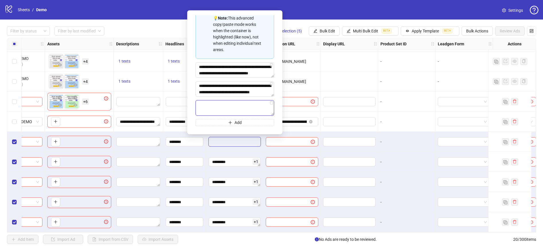
click at [204, 106] on textarea "Multi-text input container - paste or copy values" at bounding box center [235, 107] width 79 height 15
click at [208, 69] on textarea "**********" at bounding box center [235, 69] width 79 height 15
click at [203, 94] on textarea "**********" at bounding box center [235, 88] width 79 height 15
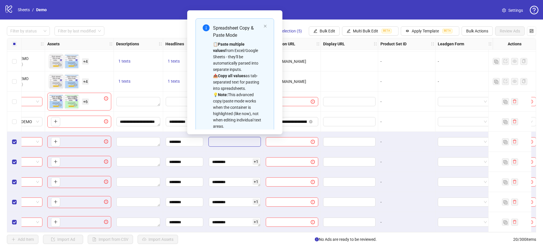
scroll to position [1, 0]
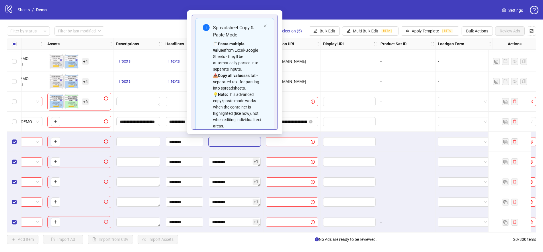
click at [192, 37] on div "**********" at bounding box center [235, 72] width 86 height 115
click at [266, 26] on icon "close" at bounding box center [265, 25] width 3 height 3
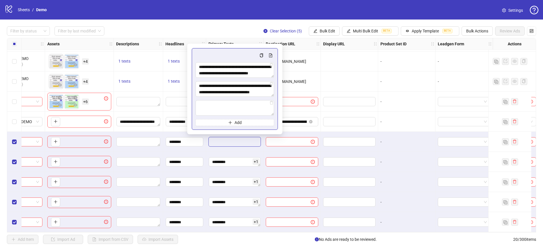
click at [225, 212] on div "Add Item Import Ad Import from CSV Import Assets No Ads are ready to be reviewe…" at bounding box center [271, 239] width 529 height 9
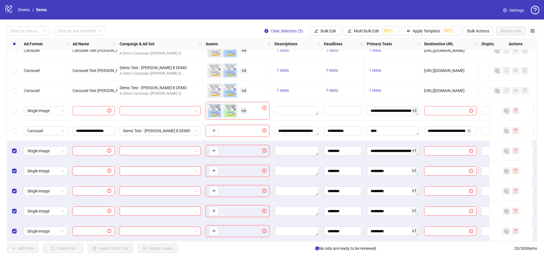
scroll to position [212, 0]
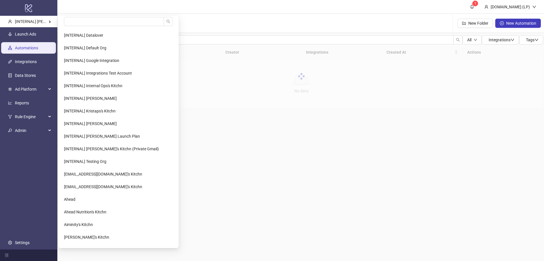
click at [16, 20] on span "[INTERNAL] [PERSON_NAME] Kitchn" at bounding box center [47, 21] width 65 height 5
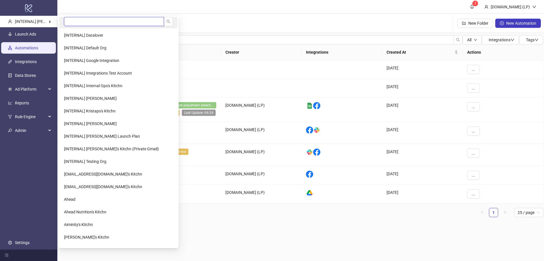
click at [92, 19] on input "search" at bounding box center [114, 21] width 100 height 9
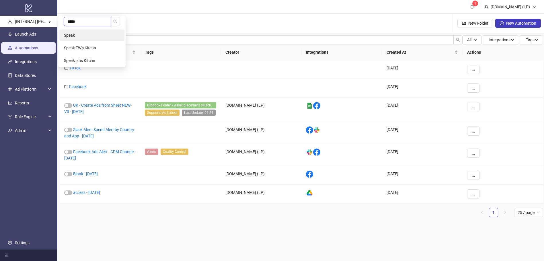
type input "*****"
click at [86, 37] on li "Speak" at bounding box center [91, 35] width 65 height 11
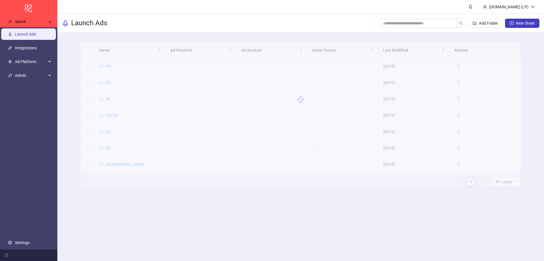
click at [34, 36] on link "Launch Ads" at bounding box center [25, 34] width 21 height 5
click at [107, 68] on link "VN ( 1 )" at bounding box center [112, 66] width 12 height 5
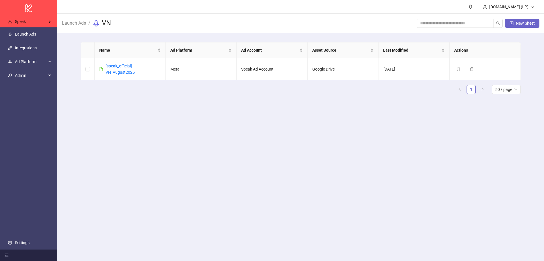
click at [527, 25] on span "New Sheet" at bounding box center [525, 23] width 19 height 5
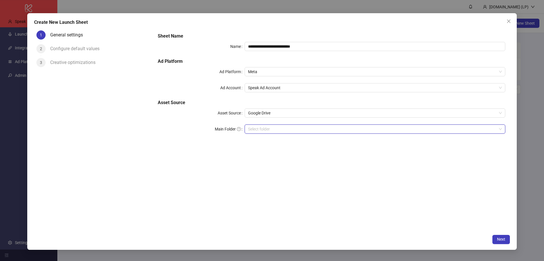
click at [287, 128] on input "Main Folder" at bounding box center [372, 129] width 249 height 9
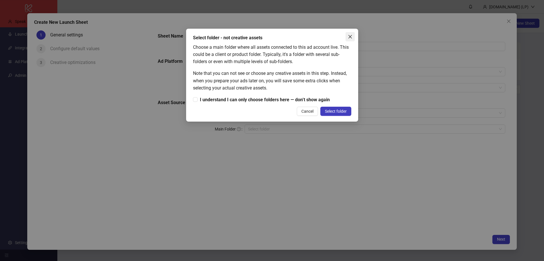
click at [346, 35] on span "Close" at bounding box center [350, 36] width 9 height 5
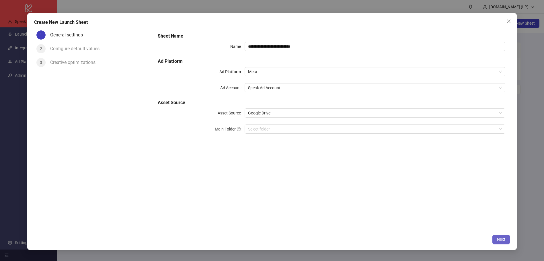
click at [501, 238] on span "Next" at bounding box center [501, 239] width 8 height 5
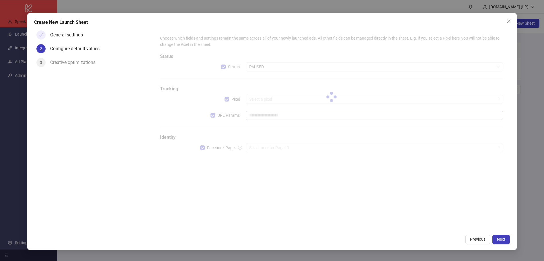
type input "**********"
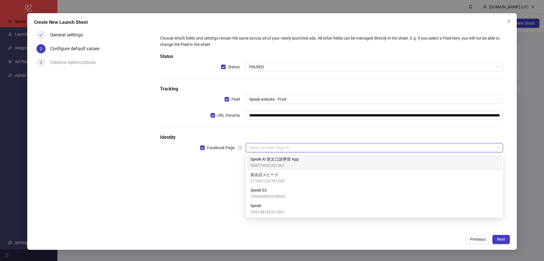
click at [260, 145] on input "search" at bounding box center [371, 147] width 245 height 9
click at [289, 163] on span "508370042351961" at bounding box center [274, 165] width 48 height 6
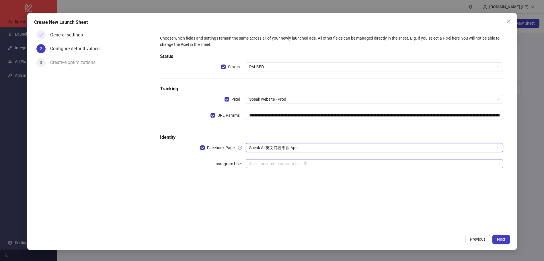
click at [263, 167] on input "search" at bounding box center [371, 163] width 245 height 9
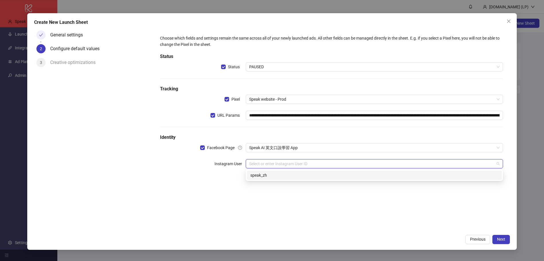
click at [285, 152] on div "**********" at bounding box center [332, 105] width 348 height 145
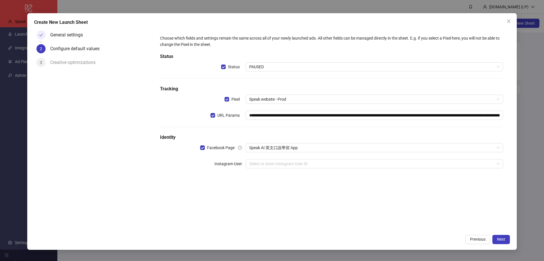
click at [289, 141] on h5 "Identity" at bounding box center [331, 137] width 343 height 7
click at [280, 149] on span "Speak AI 英文口說學習 App" at bounding box center [374, 147] width 250 height 9
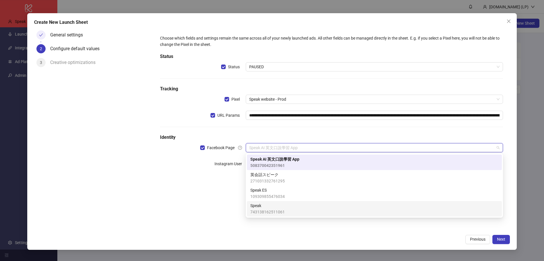
click at [273, 209] on span "743138162511061" at bounding box center [267, 212] width 34 height 6
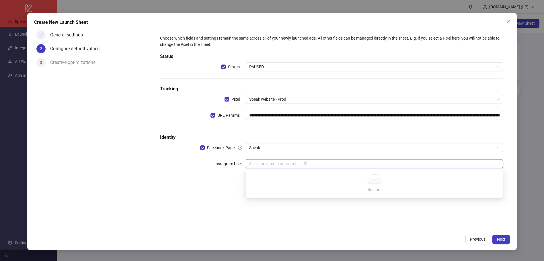
click at [255, 163] on input "search" at bounding box center [371, 163] width 245 height 9
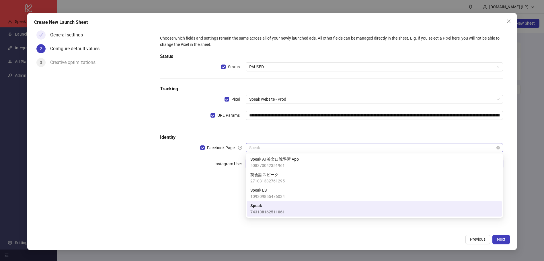
click at [282, 150] on span "Speak" at bounding box center [374, 147] width 250 height 9
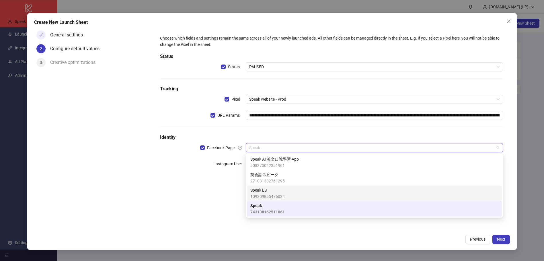
click at [268, 190] on span "Speak ES" at bounding box center [267, 190] width 34 height 6
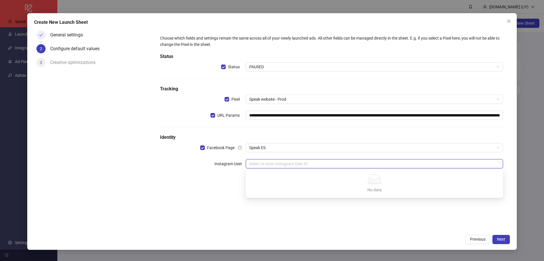
click at [270, 163] on input "search" at bounding box center [371, 163] width 245 height 9
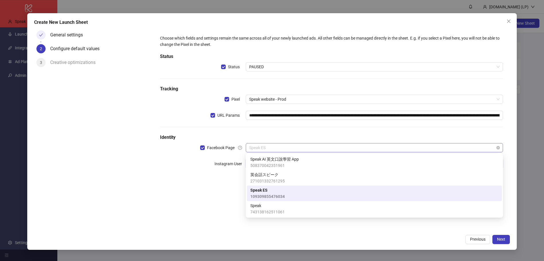
click at [277, 150] on span "Speak ES" at bounding box center [374, 147] width 250 height 9
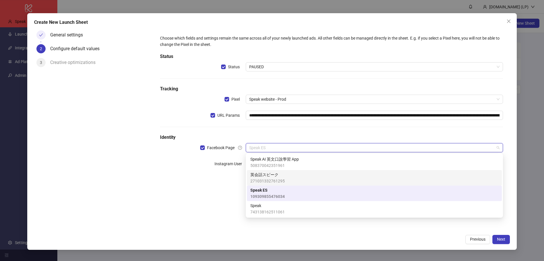
click at [265, 178] on span "271031332761295" at bounding box center [267, 181] width 34 height 6
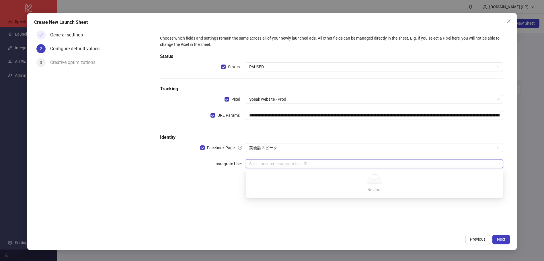
click at [280, 159] on input "search" at bounding box center [371, 163] width 245 height 9
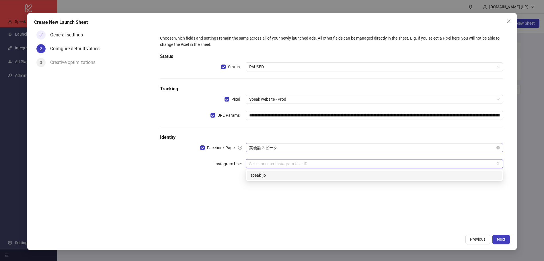
click at [286, 146] on span "英会話スピーク" at bounding box center [374, 147] width 250 height 9
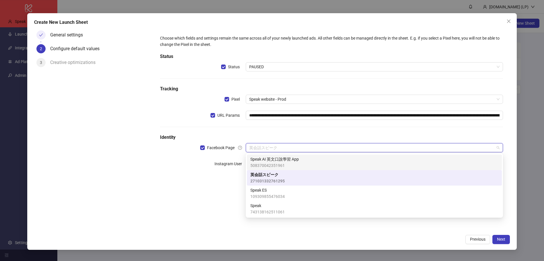
click at [271, 164] on span "508370042351961" at bounding box center [274, 165] width 48 height 6
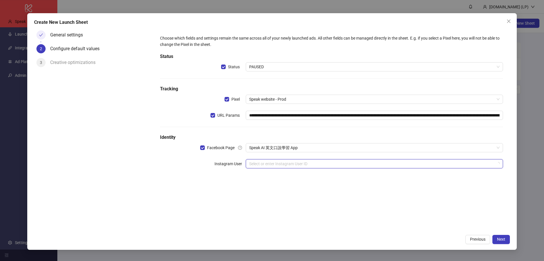
click at [254, 166] on input "search" at bounding box center [371, 163] width 245 height 9
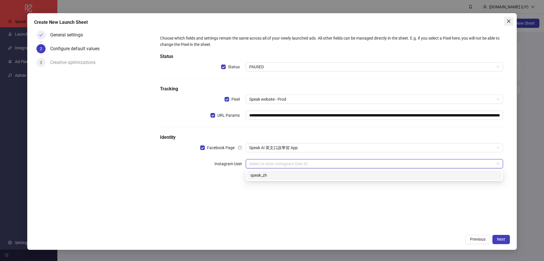
click at [508, 22] on icon "close" at bounding box center [508, 21] width 5 height 5
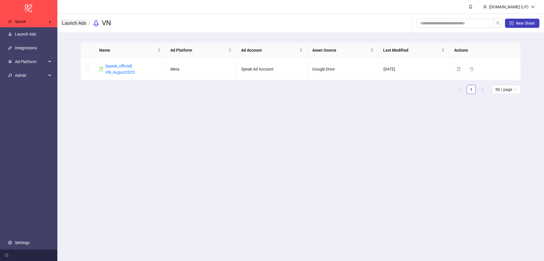
click at [69, 21] on link "Launch Ads" at bounding box center [74, 23] width 26 height 6
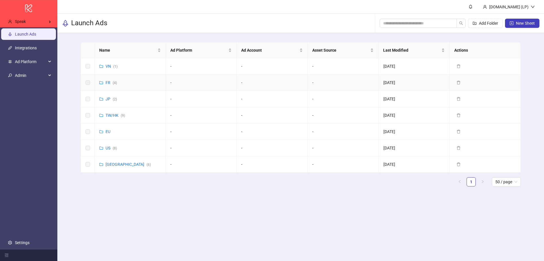
click at [105, 83] on div "FR ( 4 )" at bounding box center [108, 82] width 18 height 6
click at [108, 83] on link "FR ( 4 )" at bounding box center [111, 82] width 11 height 5
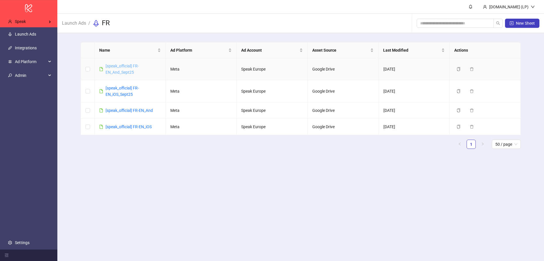
click at [119, 64] on link "[speak_official] FR-EN_And_Sept25" at bounding box center [122, 69] width 33 height 11
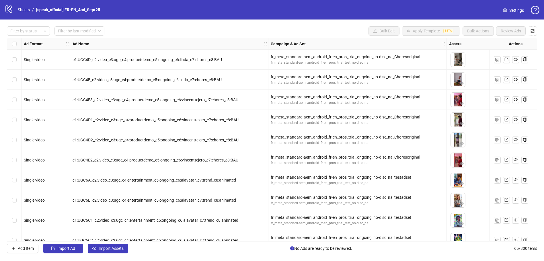
click at [513, 11] on span "Settings" at bounding box center [516, 10] width 15 height 6
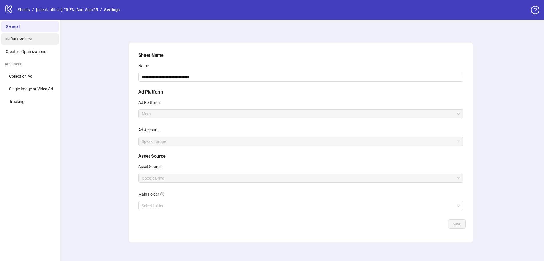
click at [36, 34] on li "Default Values" at bounding box center [30, 38] width 58 height 11
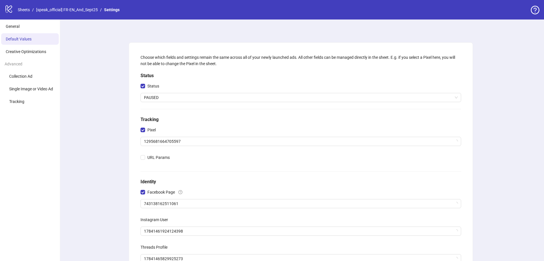
scroll to position [92, 0]
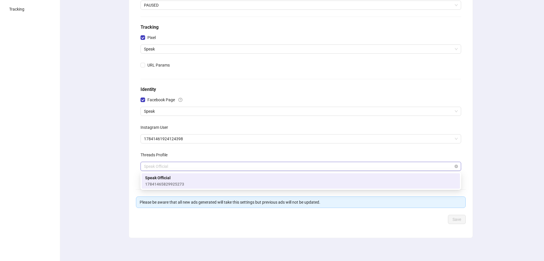
click at [174, 167] on span "Speak Official" at bounding box center [301, 166] width 314 height 9
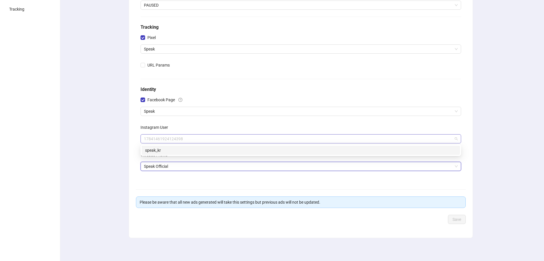
click at [186, 142] on span "17841461924124398" at bounding box center [301, 139] width 314 height 9
click at [190, 128] on div "Instagram User" at bounding box center [301, 128] width 321 height 11
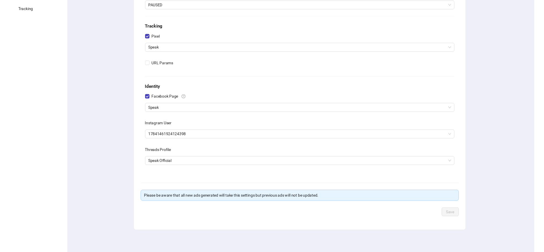
scroll to position [0, 0]
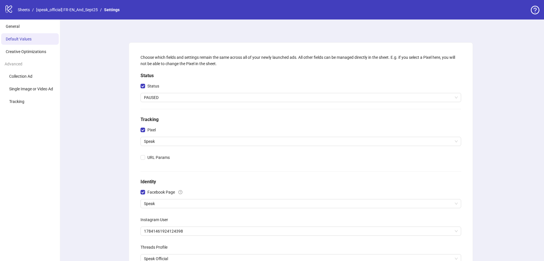
click at [26, 15] on div "logo/logo-mobile Sheets / [speak_official] FR-EN_And_Sept25 / Settings" at bounding box center [272, 10] width 544 height 20
click at [26, 13] on div "logo/logo-mobile Sheets / [speak_official] FR-EN_And_Sept25 / Settings" at bounding box center [63, 10] width 117 height 10
click at [26, 11] on link "Sheets" at bounding box center [24, 10] width 14 height 6
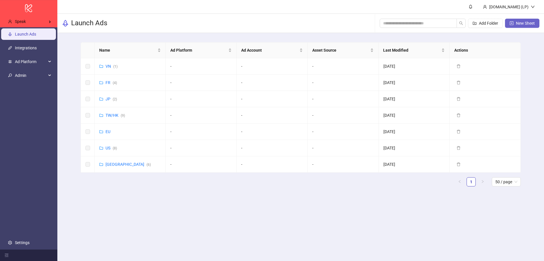
click at [514, 26] on button "New Sheet" at bounding box center [522, 23] width 34 height 9
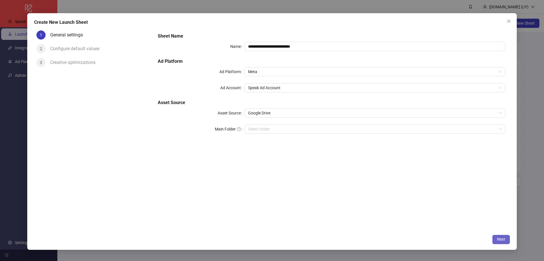
click at [505, 241] on button "Next" at bounding box center [500, 239] width 17 height 9
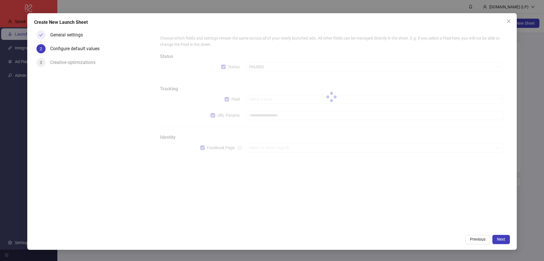
type input "**********"
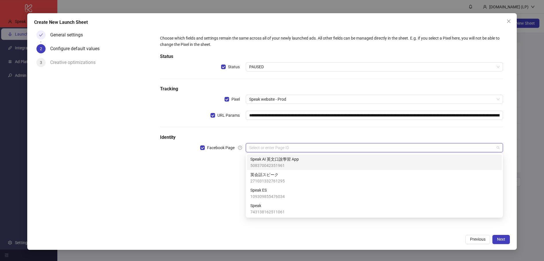
click at [279, 147] on input "search" at bounding box center [371, 147] width 245 height 9
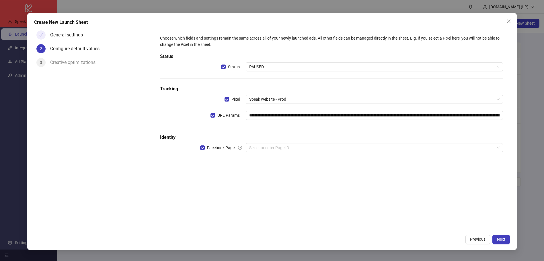
click at [179, 185] on div "**********" at bounding box center [331, 129] width 357 height 203
click at [402, 149] on input "search" at bounding box center [371, 147] width 245 height 9
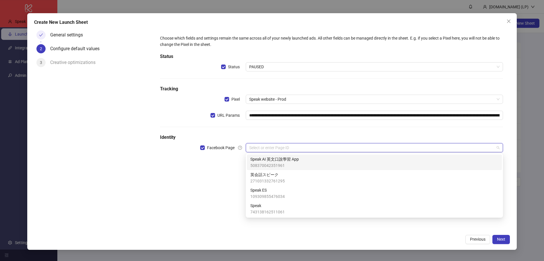
click at [285, 163] on span "508370042351961" at bounding box center [274, 165] width 48 height 6
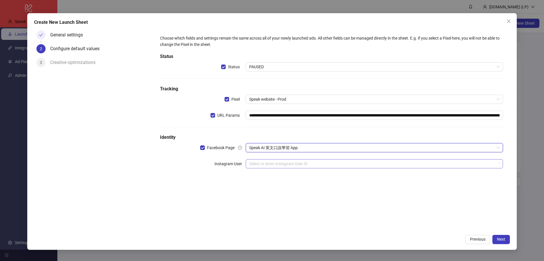
click at [264, 164] on input "search" at bounding box center [371, 163] width 245 height 9
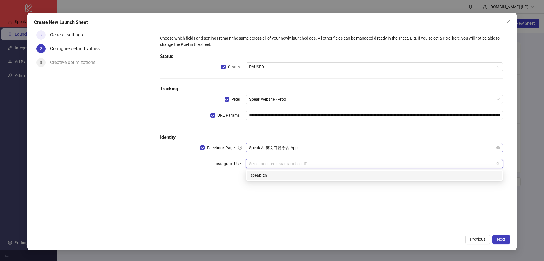
click at [325, 151] on span "Speak AI 英文口說學習 App" at bounding box center [374, 147] width 250 height 9
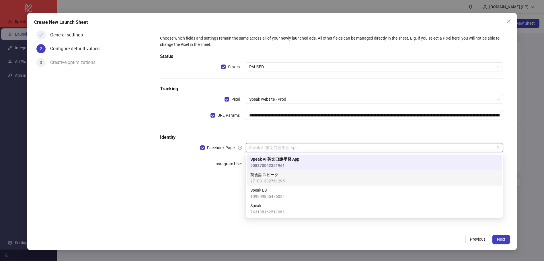
click at [301, 171] on div "英会話スピーク 271031332761295" at bounding box center [374, 177] width 255 height 15
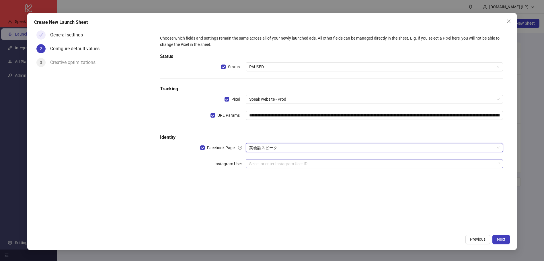
click at [274, 163] on input "search" at bounding box center [371, 163] width 245 height 9
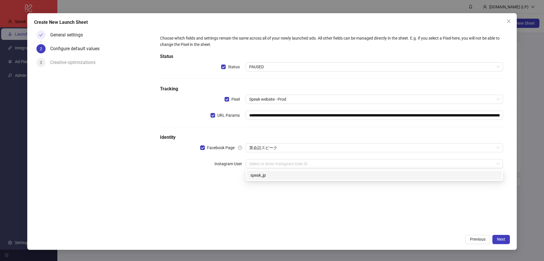
click at [286, 139] on h5 "Identity" at bounding box center [331, 137] width 343 height 7
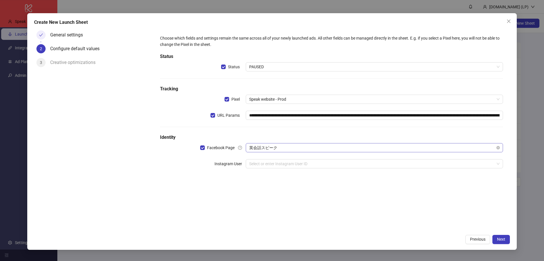
click at [285, 149] on span "英会話スピーク" at bounding box center [374, 147] width 250 height 9
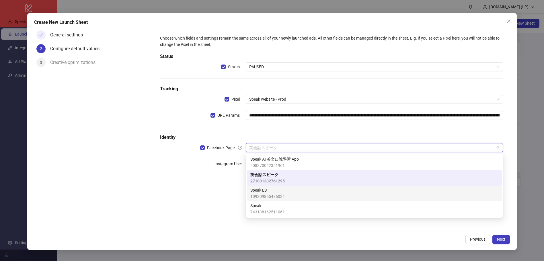
click at [274, 190] on span "Speak ES" at bounding box center [267, 190] width 34 height 6
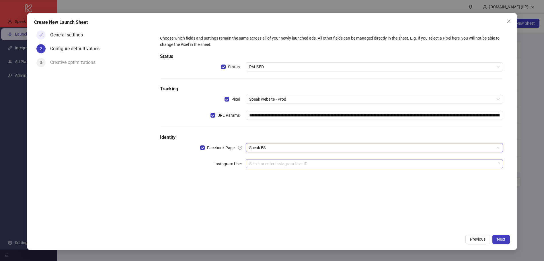
click at [291, 163] on input "search" at bounding box center [371, 163] width 245 height 9
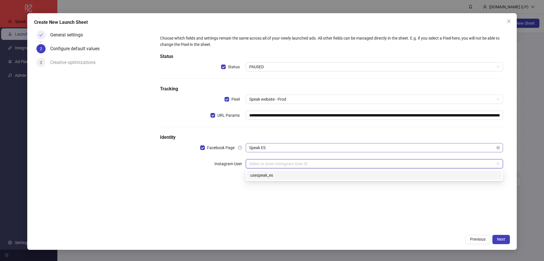
click at [289, 152] on span "Speak ES" at bounding box center [374, 147] width 250 height 9
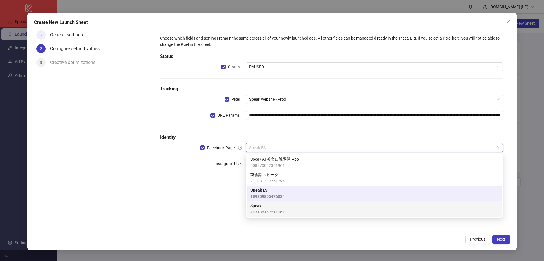
click at [279, 209] on span "743138162511061" at bounding box center [267, 212] width 34 height 6
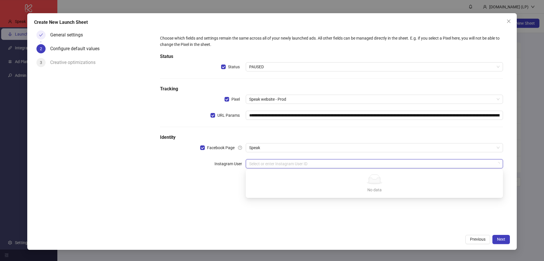
click at [268, 166] on input "search" at bounding box center [371, 163] width 245 height 9
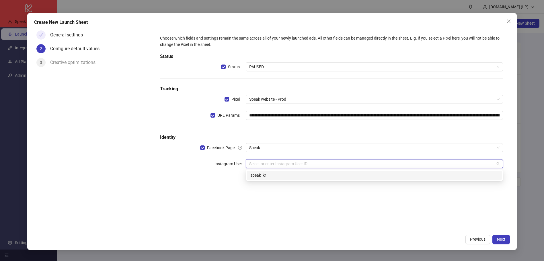
click at [250, 203] on div "**********" at bounding box center [331, 129] width 357 height 203
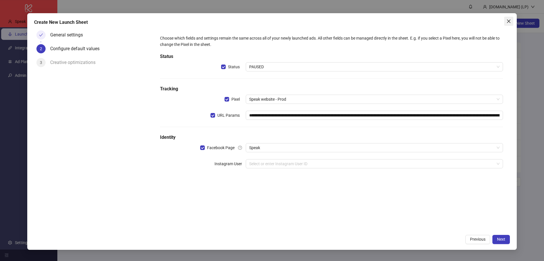
click at [511, 21] on span "Close" at bounding box center [508, 21] width 9 height 5
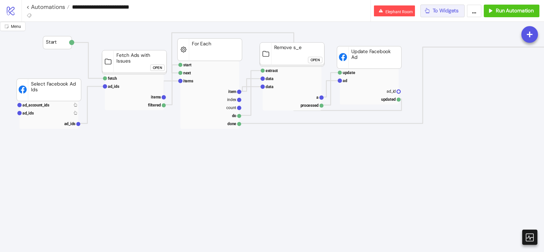
click at [456, 12] on span "To Widgets" at bounding box center [446, 10] width 26 height 7
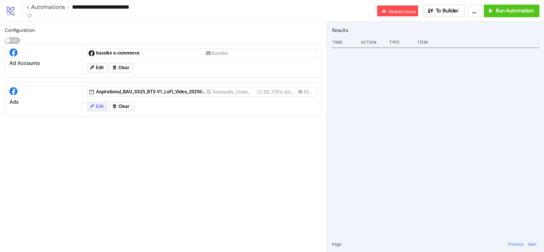
click at [101, 110] on button "Edit" at bounding box center [97, 106] width 20 height 9
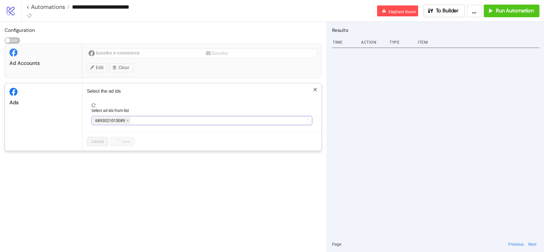
click at [186, 118] on div "6893021015089" at bounding box center [199, 120] width 213 height 8
click at [315, 92] on p "Select the ad ids" at bounding box center [202, 91] width 230 height 7
click at [317, 89] on icon "close" at bounding box center [315, 89] width 4 height 4
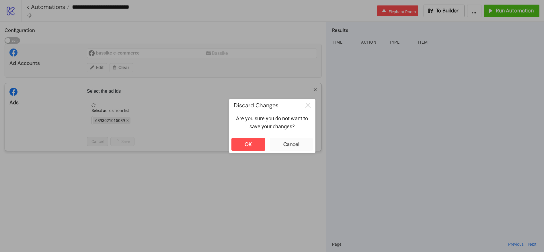
click at [236, 155] on div at bounding box center [272, 126] width 544 height 252
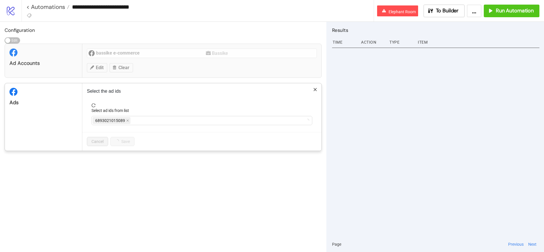
click at [243, 147] on div "Cancel Save" at bounding box center [201, 141] width 239 height 19
click at [312, 93] on p "Select the ad ids" at bounding box center [202, 91] width 230 height 7
click at [315, 88] on icon "close" at bounding box center [315, 89] width 4 height 4
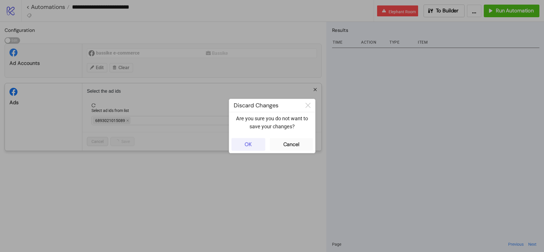
click at [256, 143] on button "OK" at bounding box center [248, 144] width 34 height 13
